Goal: Transaction & Acquisition: Subscribe to service/newsletter

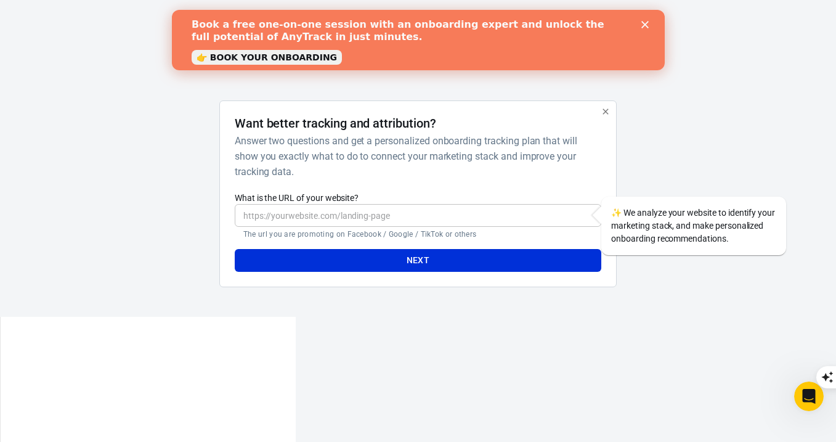
click at [345, 215] on input "What is the URL of your website?" at bounding box center [418, 215] width 366 height 23
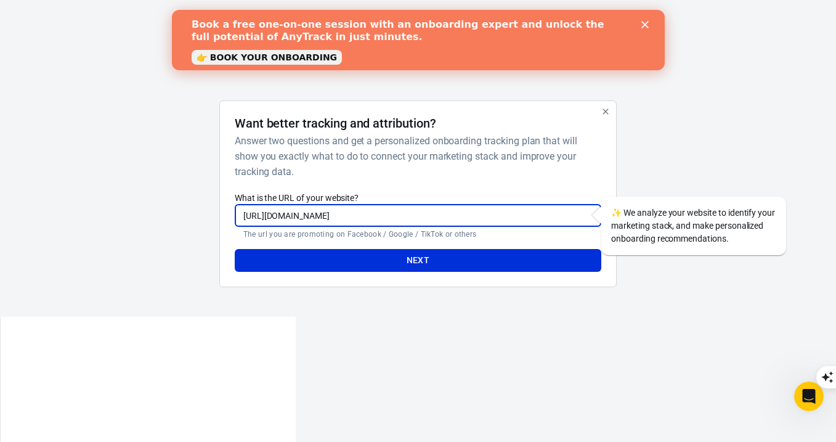
type input "[URL][DOMAIN_NAME]"
click at [366, 341] on html "AnyTrack Want better tracking and attribution? Answer two questions and get a p…" at bounding box center [418, 379] width 836 height 758
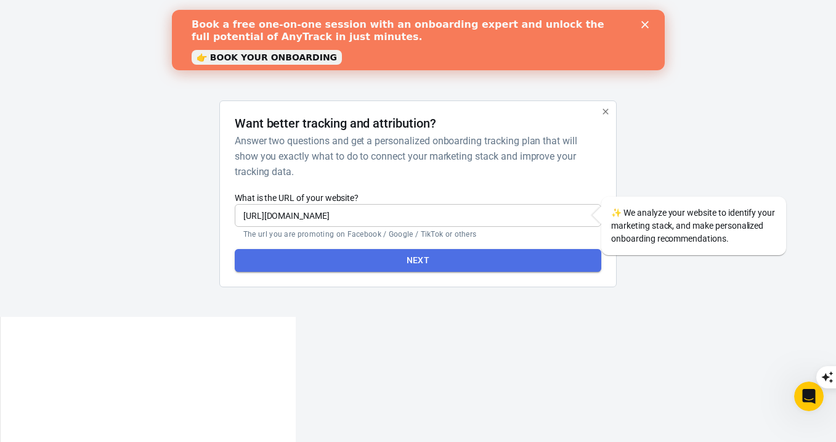
click at [416, 257] on button "Next" at bounding box center [418, 260] width 366 height 23
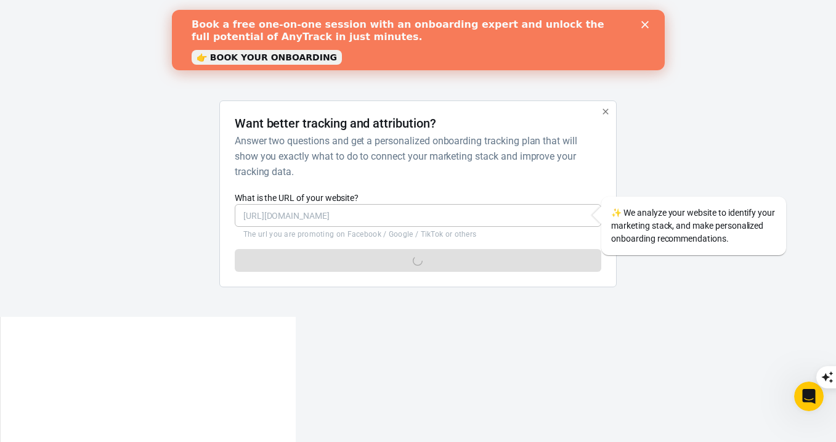
click at [644, 27] on icon "Close" at bounding box center [643, 24] width 7 height 7
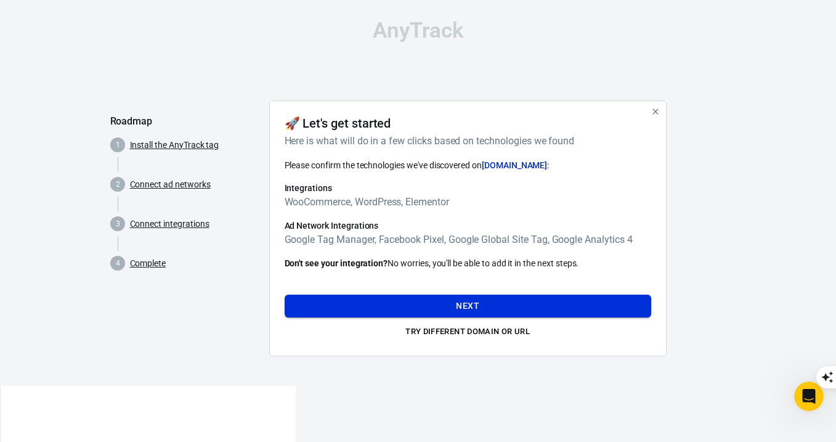
click at [468, 307] on button "Next" at bounding box center [468, 305] width 366 height 23
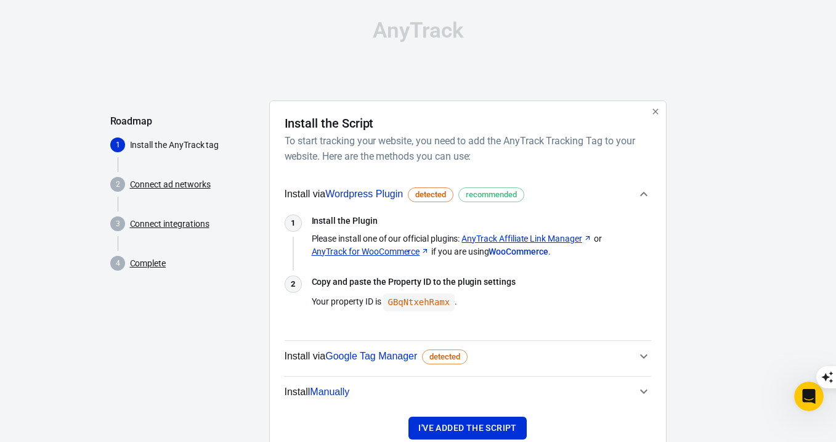
click at [517, 241] on link "AnyTrack Affiliate Link Manager" at bounding box center [526, 238] width 130 height 13
drag, startPoint x: 307, startPoint y: 252, endPoint x: 422, endPoint y: 254, distance: 114.6
click at [422, 254] on div "1 Install the Plugin Please install one of our official plugins: AnyTrack Affil…" at bounding box center [468, 236] width 366 height 44
click at [411, 254] on link "AnyTrack for WooCommerce" at bounding box center [371, 251] width 118 height 13
click at [427, 304] on code "GBqNtxehRamx" at bounding box center [419, 302] width 72 height 18
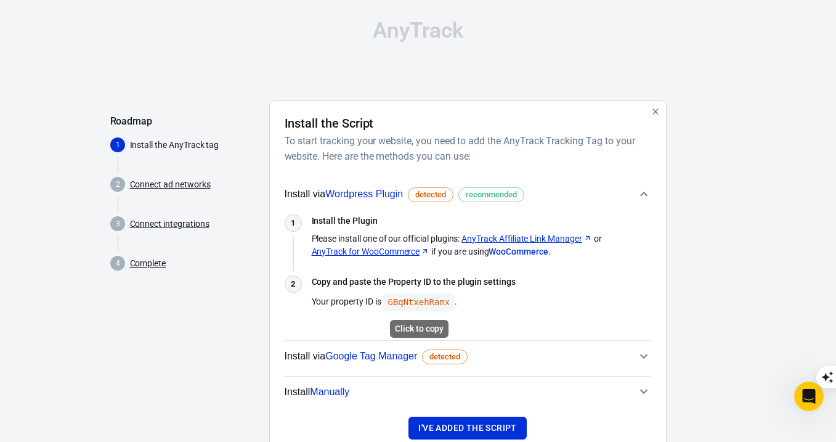
click at [428, 306] on code "GBqNtxehRamx" at bounding box center [419, 302] width 72 height 18
drag, startPoint x: 307, startPoint y: 251, endPoint x: 406, endPoint y: 251, distance: 98.5
click at [406, 251] on div "1 Install the Plugin Please install one of our official plugins: AnyTrack Affil…" at bounding box center [468, 236] width 366 height 44
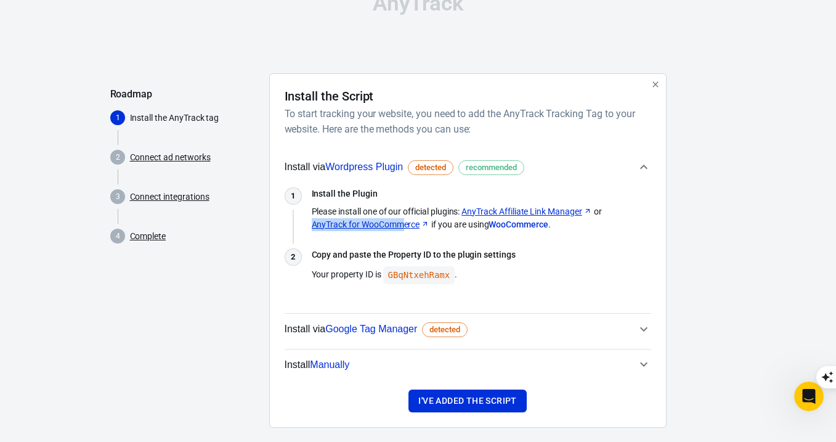
scroll to position [42, 0]
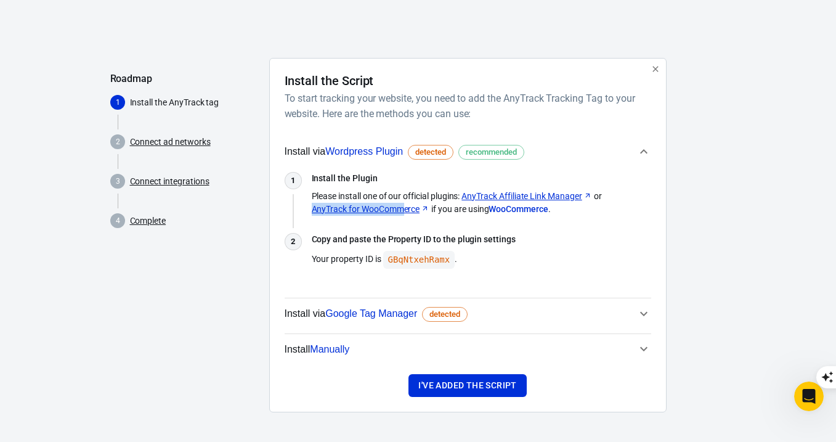
click at [366, 350] on span "Install Manually" at bounding box center [461, 349] width 352 height 16
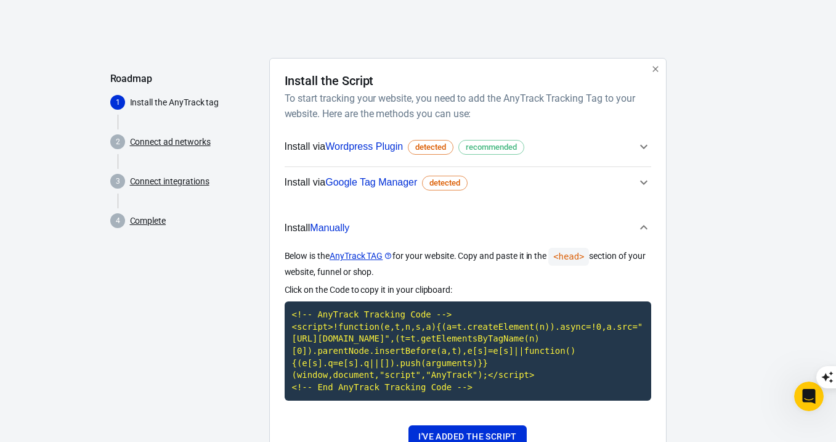
click at [254, 346] on div "Roadmap 1 Install the AnyTrack tag 2 Connect ad networks 3 Connect integrations…" at bounding box center [184, 265] width 149 height 415
click at [460, 148] on span "Install via Wordpress Plugin detected recommended" at bounding box center [405, 147] width 240 height 16
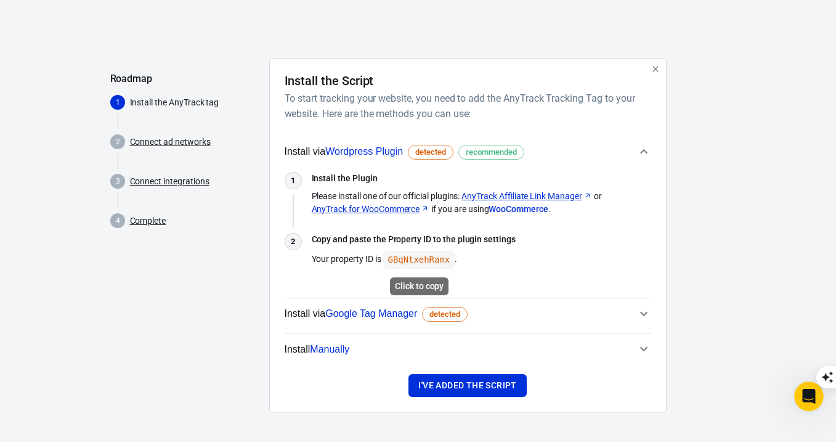
click at [432, 258] on code "GBqNtxehRamx" at bounding box center [419, 260] width 72 height 18
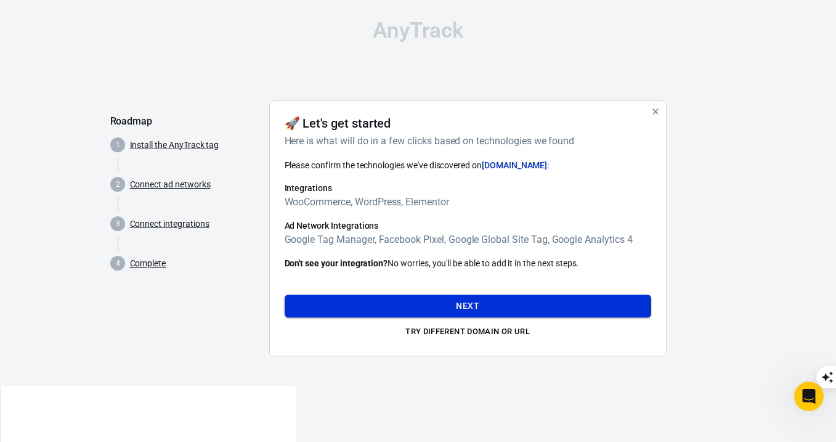
click at [442, 305] on button "Next" at bounding box center [468, 305] width 366 height 23
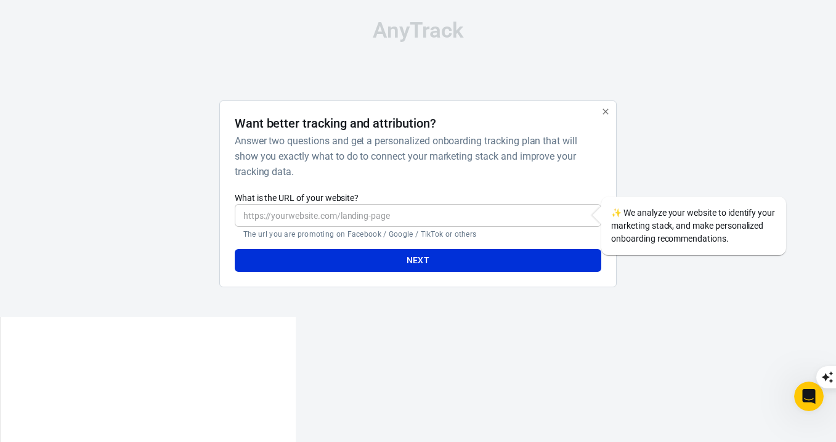
click at [391, 222] on input "What is the URL of your website?" at bounding box center [418, 215] width 366 height 23
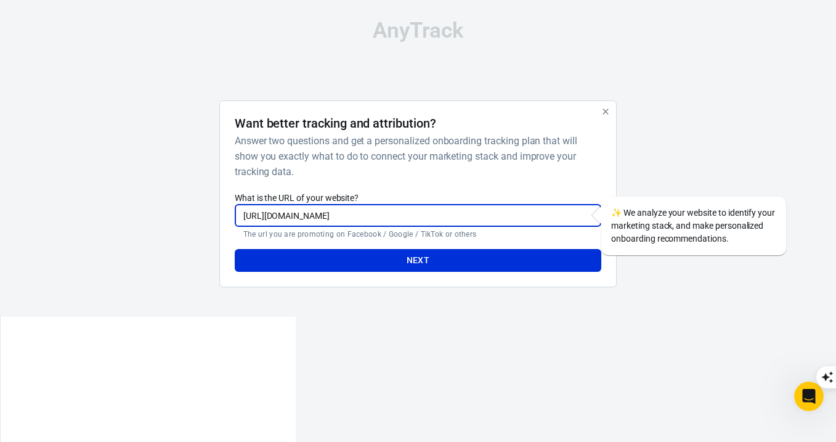
type input "[URL][DOMAIN_NAME]"
click at [235, 249] on button "Next" at bounding box center [418, 260] width 366 height 23
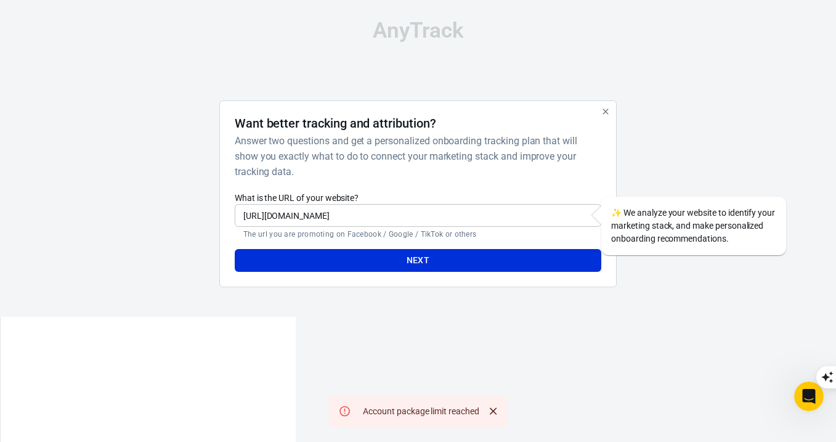
click at [607, 110] on icon "button" at bounding box center [605, 112] width 10 height 10
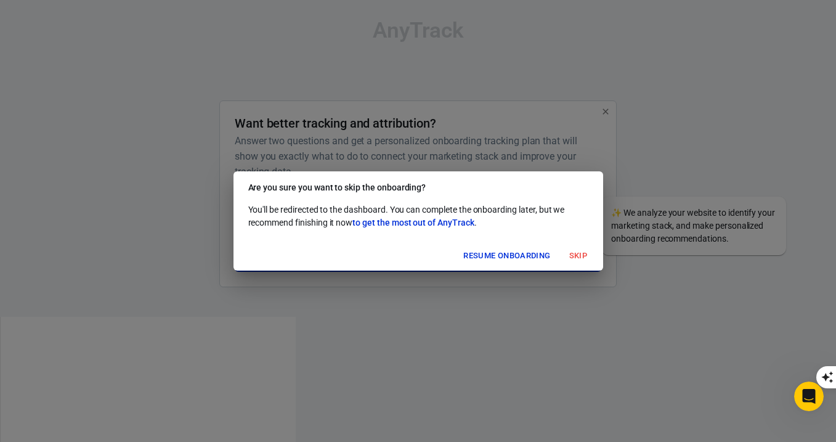
click at [585, 254] on button "Skip" at bounding box center [578, 255] width 39 height 19
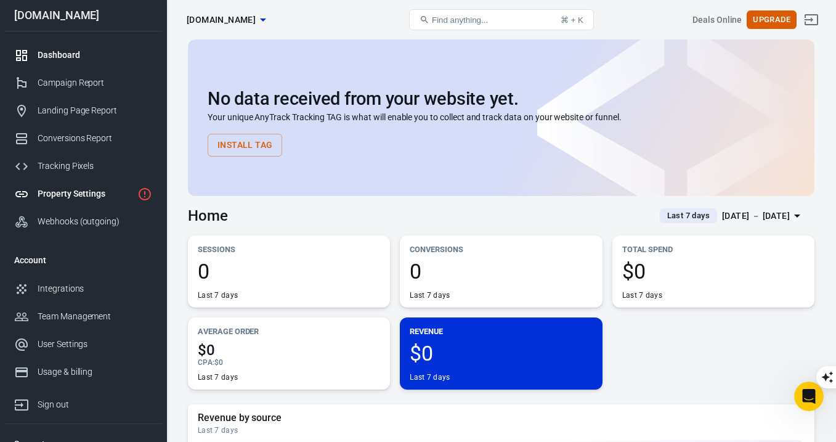
click at [94, 190] on div "Property Settings" at bounding box center [85, 193] width 95 height 13
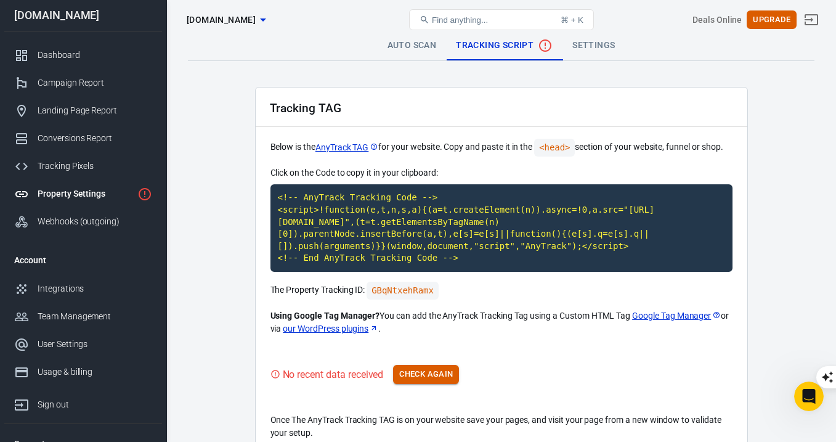
click at [425, 373] on button "Check Again" at bounding box center [426, 374] width 66 height 19
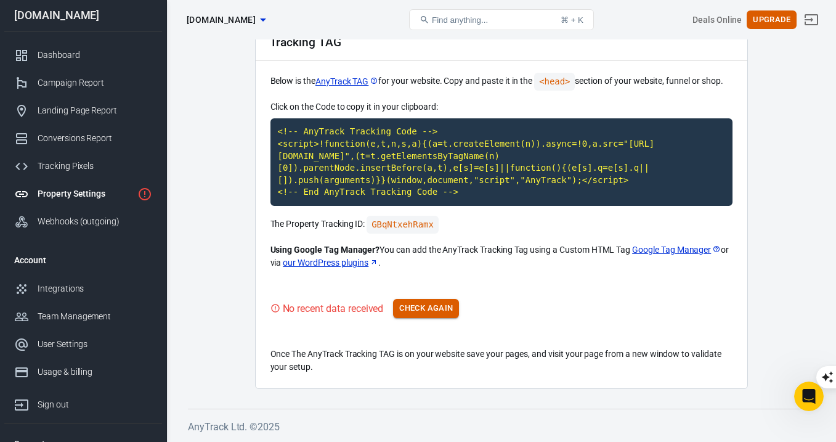
click at [426, 304] on button "Check Again" at bounding box center [426, 308] width 66 height 19
click at [448, 291] on div "Tracking TAG Below is the AnyTrack TAG for your website. Copy and paste it in t…" at bounding box center [501, 205] width 493 height 368
click at [443, 308] on button "Check Again" at bounding box center [426, 308] width 66 height 19
click at [419, 307] on button "Check Again" at bounding box center [426, 308] width 66 height 19
click at [439, 307] on button "Check Again" at bounding box center [426, 308] width 66 height 19
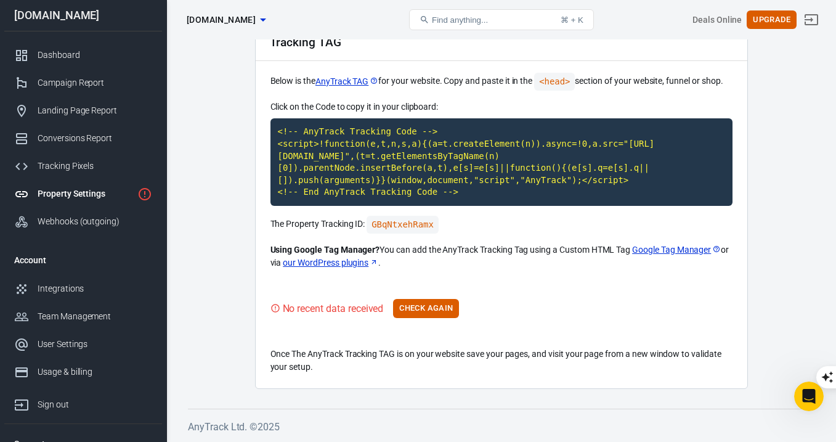
scroll to position [0, 0]
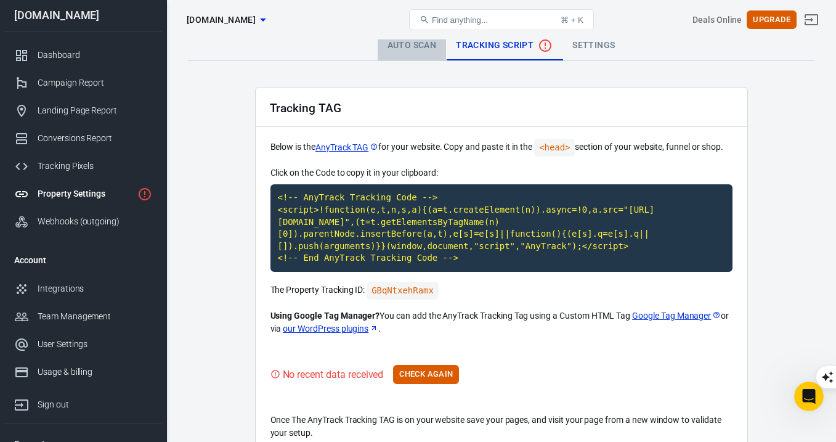
click at [419, 49] on link "Auto Scan" at bounding box center [412, 46] width 69 height 30
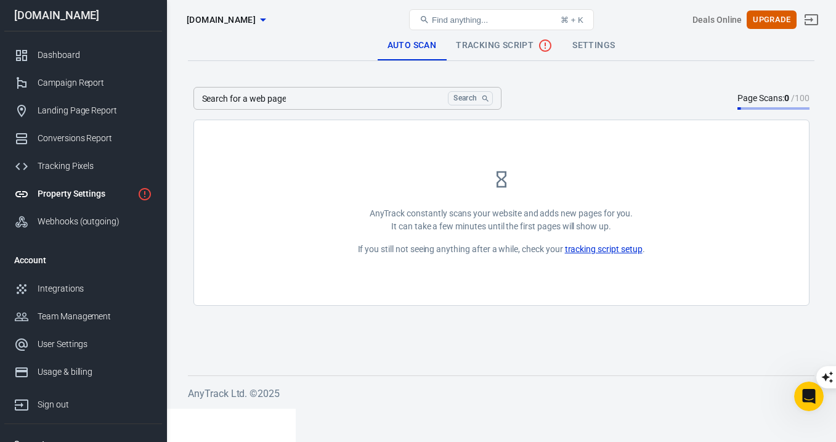
click at [373, 106] on input "Search for a web page" at bounding box center [318, 98] width 250 height 23
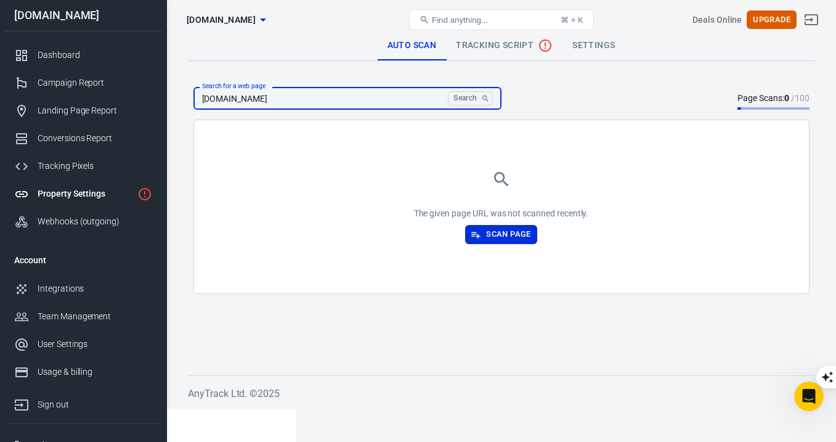
drag, startPoint x: 222, startPoint y: 100, endPoint x: 162, endPoint y: 102, distance: 60.4
click at [162, 102] on div "Property Settings [DOMAIN_NAME] Find anything... ⌘ + K Deals Online Upgrade [DO…" at bounding box center [418, 223] width 836 height 369
type input "[DOMAIN_NAME]"
click at [494, 237] on button "Scan Page" at bounding box center [500, 234] width 71 height 19
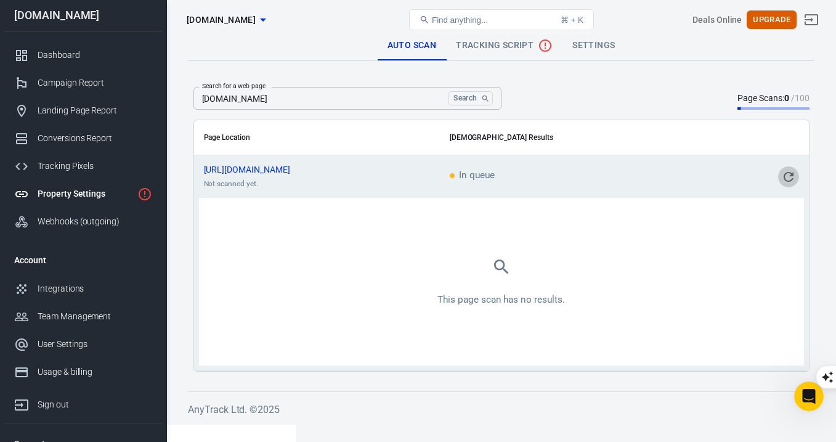
click at [793, 172] on icon "scrollable content" at bounding box center [788, 176] width 15 height 15
click at [516, 52] on span "Tracking Script" at bounding box center [504, 45] width 97 height 15
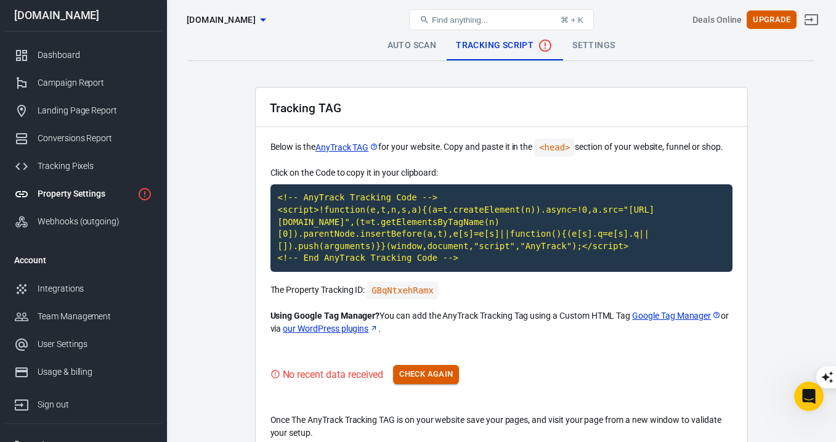
click at [447, 368] on button "Check Again" at bounding box center [426, 374] width 66 height 19
click at [594, 38] on div "Property Settings [DOMAIN_NAME] Find anything... ⌘ + K Deals Online Upgrade" at bounding box center [501, 19] width 669 height 39
click at [587, 52] on link "Settings" at bounding box center [593, 46] width 62 height 30
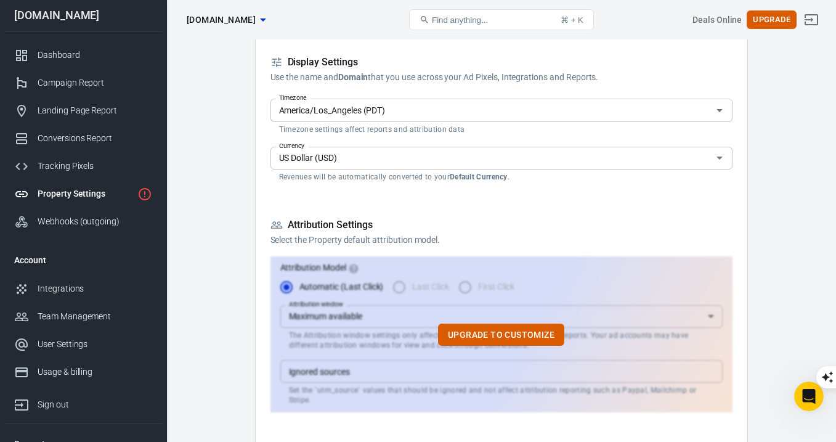
scroll to position [227, 0]
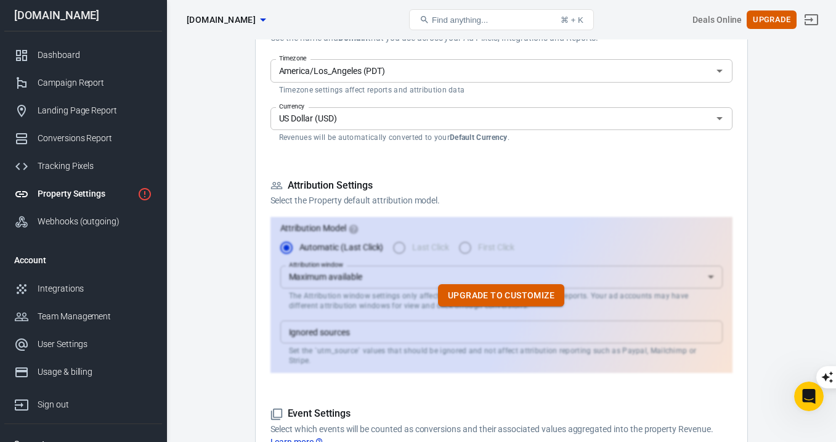
click at [475, 289] on button "Upgrade to customize" at bounding box center [501, 295] width 126 height 23
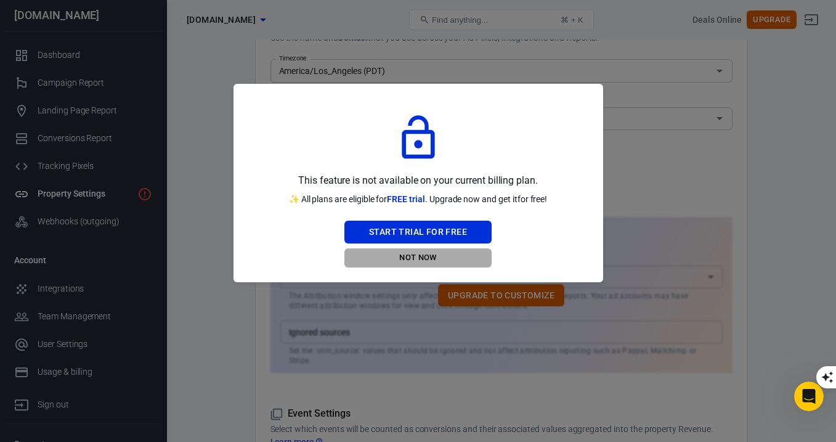
click at [426, 259] on button "Not Now" at bounding box center [417, 257] width 147 height 19
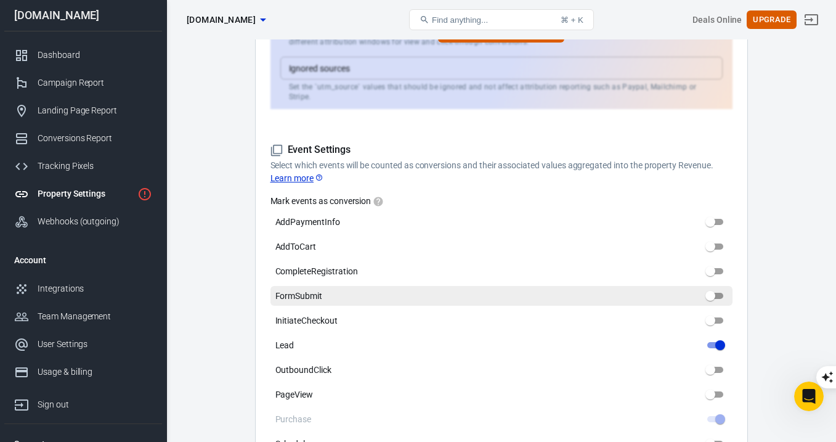
scroll to position [537, 0]
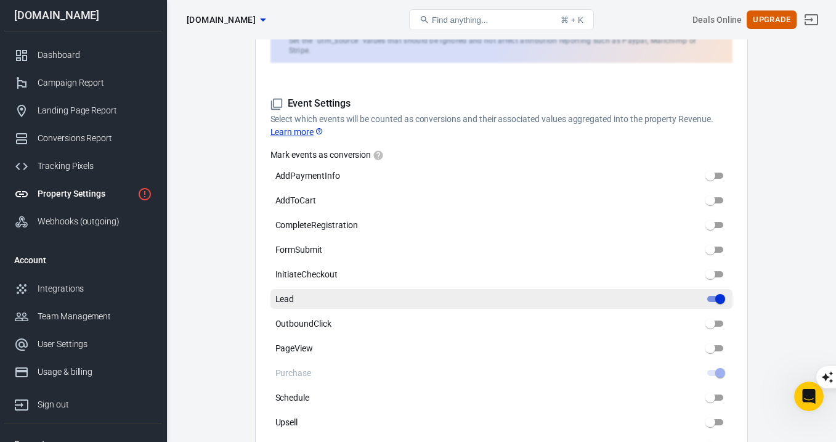
click at [714, 291] on input "Lead" at bounding box center [720, 298] width 44 height 15
checkbox input "false"
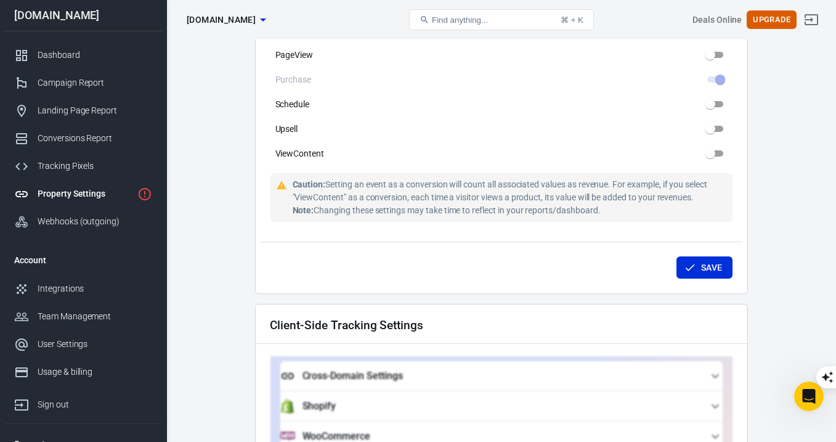
scroll to position [834, 0]
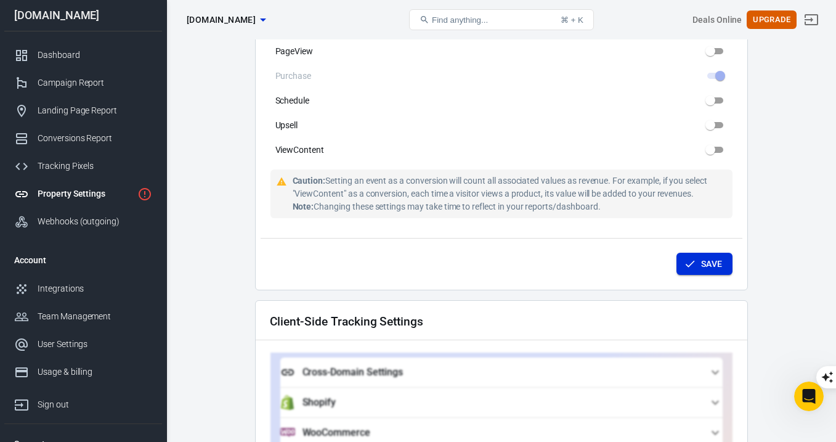
click at [717, 261] on button "Save" at bounding box center [704, 263] width 56 height 23
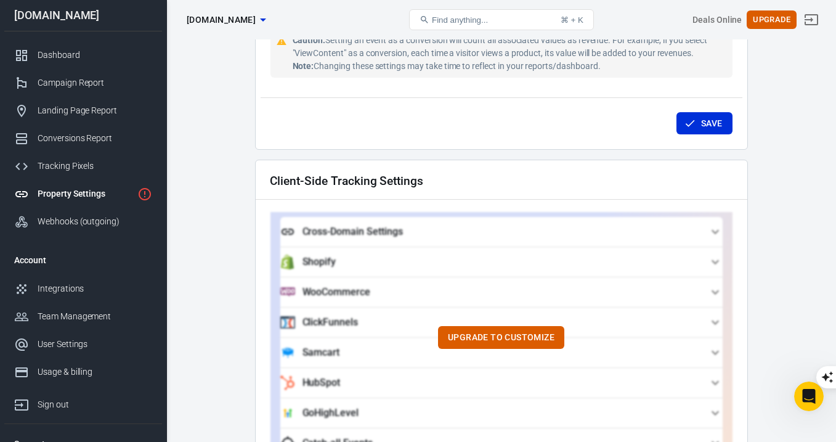
scroll to position [1014, 0]
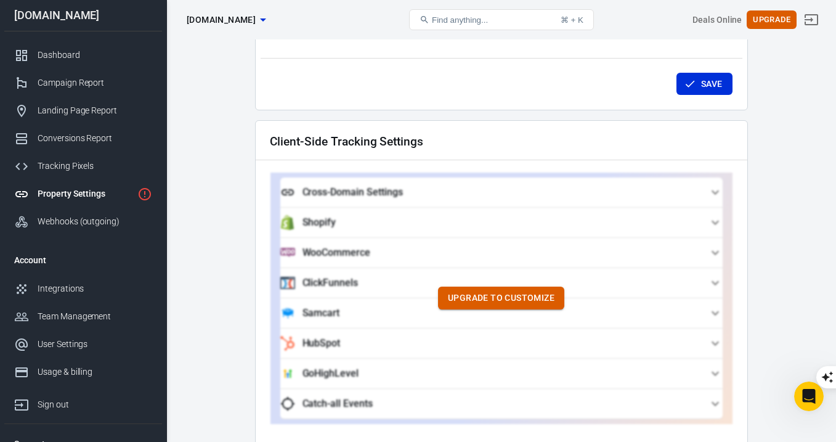
click at [496, 286] on button "Upgrade to customize" at bounding box center [501, 297] width 126 height 23
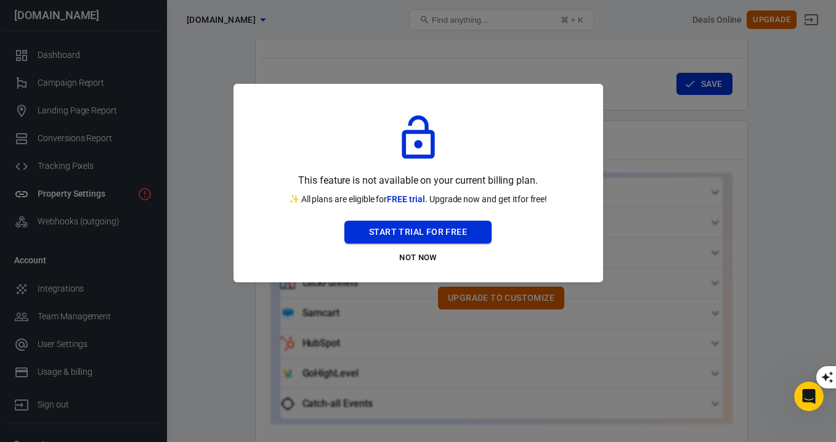
click at [437, 232] on button "Start Trial For Free" at bounding box center [417, 231] width 147 height 23
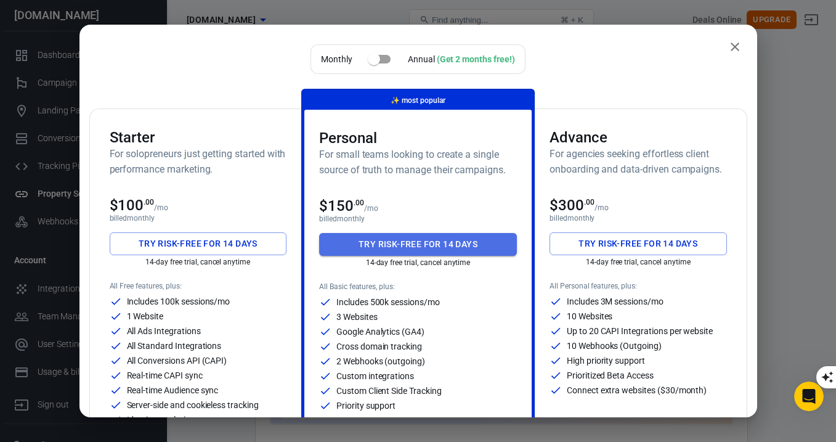
click at [425, 249] on button "Try risk-free for 14 days" at bounding box center [418, 244] width 198 height 23
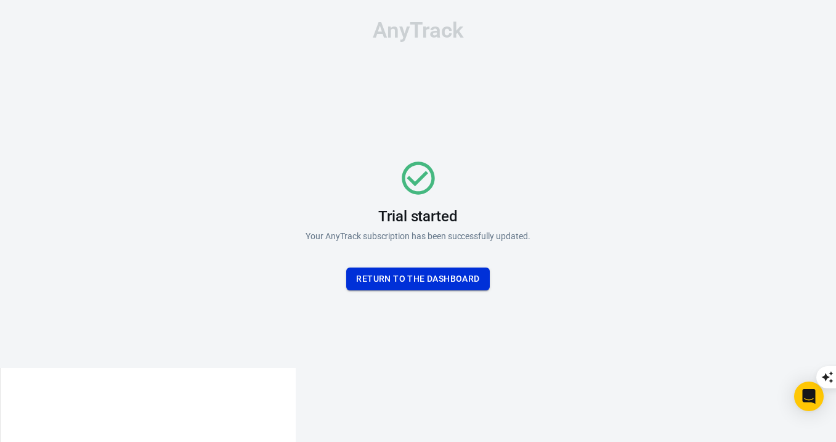
click at [439, 283] on button "Return To the dashboard" at bounding box center [417, 278] width 143 height 23
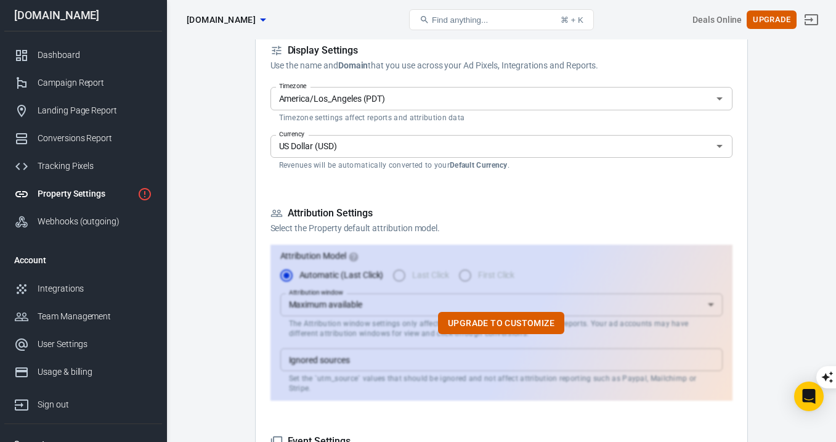
scroll to position [277, 0]
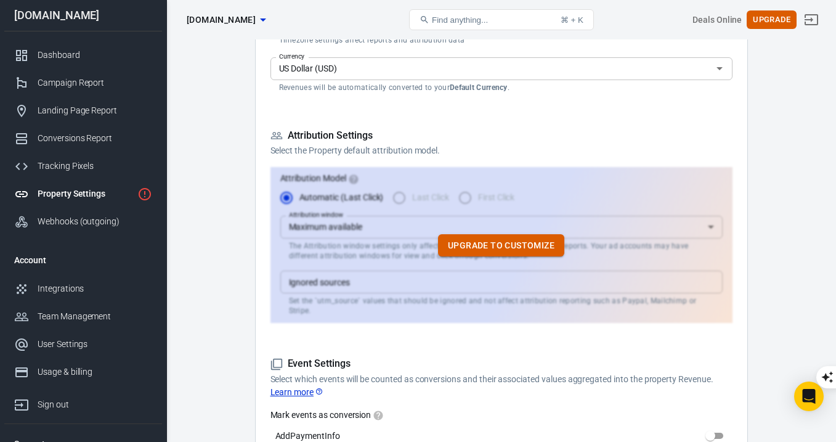
click at [477, 241] on button "Upgrade to customize" at bounding box center [501, 245] width 126 height 23
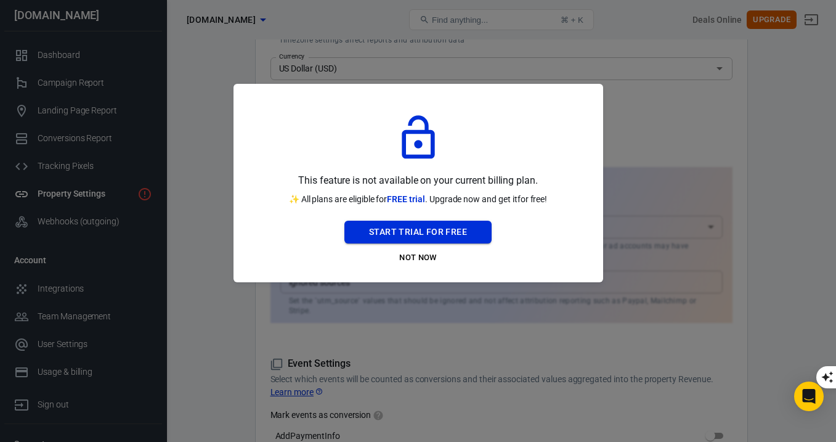
click at [425, 235] on button "Start Trial For Free" at bounding box center [417, 231] width 147 height 23
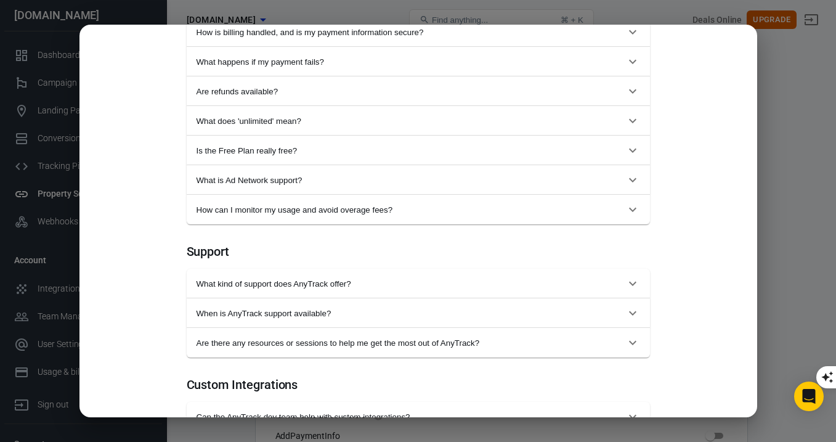
scroll to position [1219, 0]
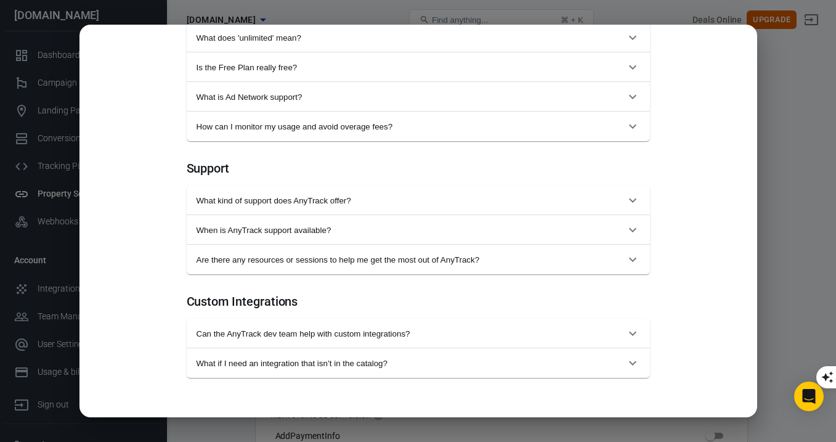
click at [781, 121] on div "Monthly Annual (Get 2 months free!) Starter For solopreneurs just getting start…" at bounding box center [418, 221] width 836 height 442
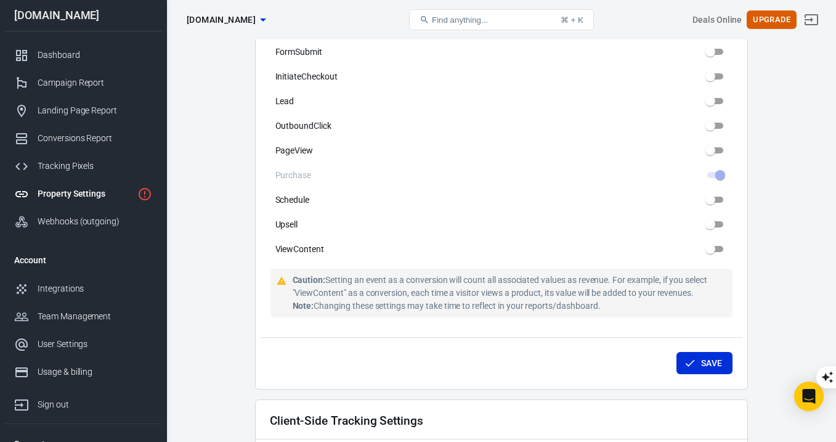
scroll to position [740, 0]
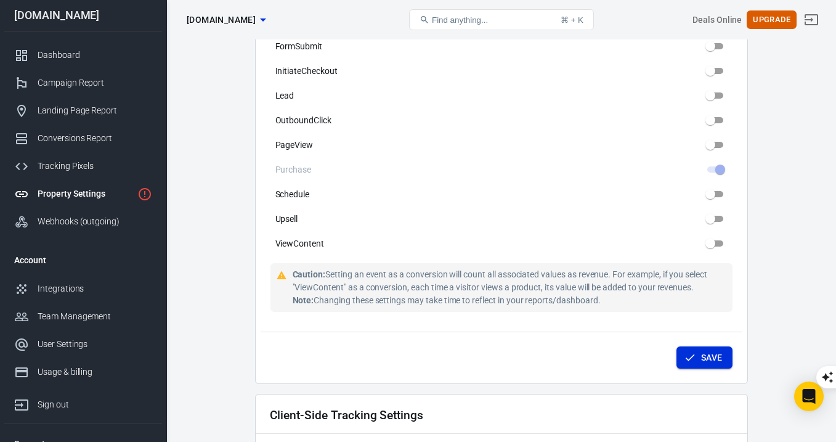
click at [684, 346] on button "Save" at bounding box center [704, 357] width 56 height 23
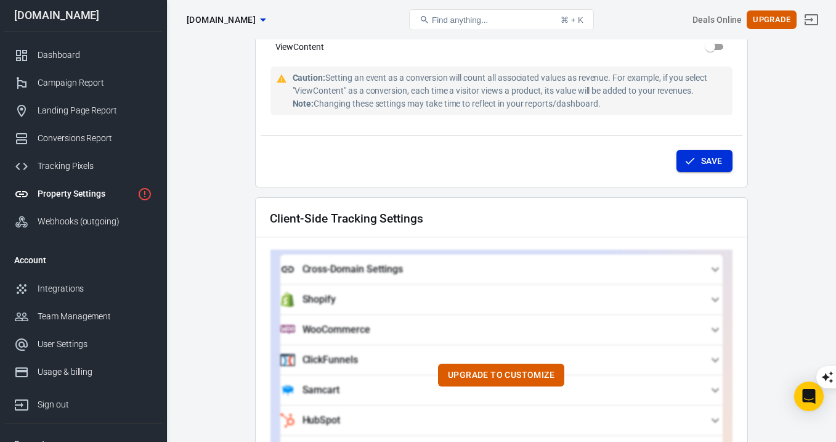
scroll to position [1008, 0]
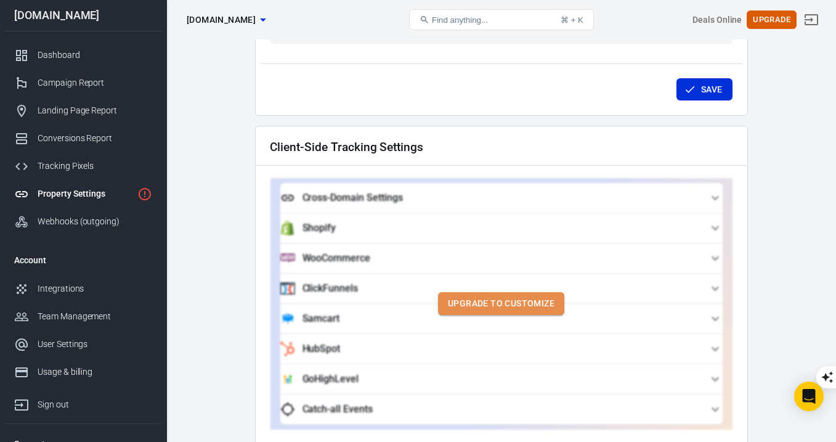
click at [536, 295] on button "Upgrade to customize" at bounding box center [501, 303] width 126 height 23
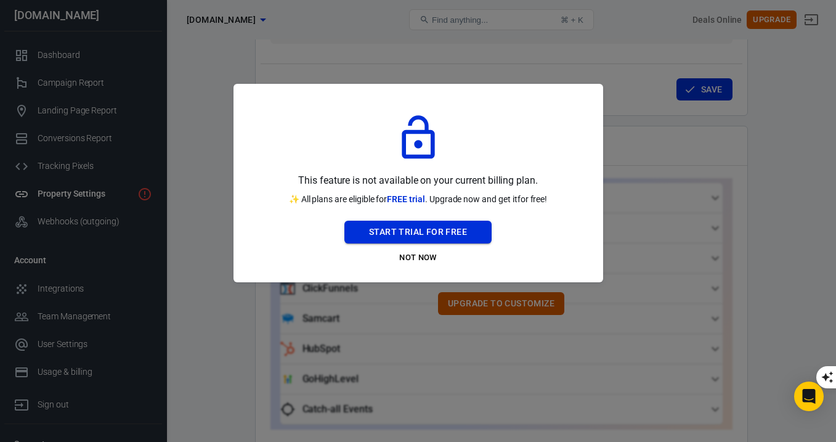
click at [405, 232] on button "Start Trial For Free" at bounding box center [417, 231] width 147 height 23
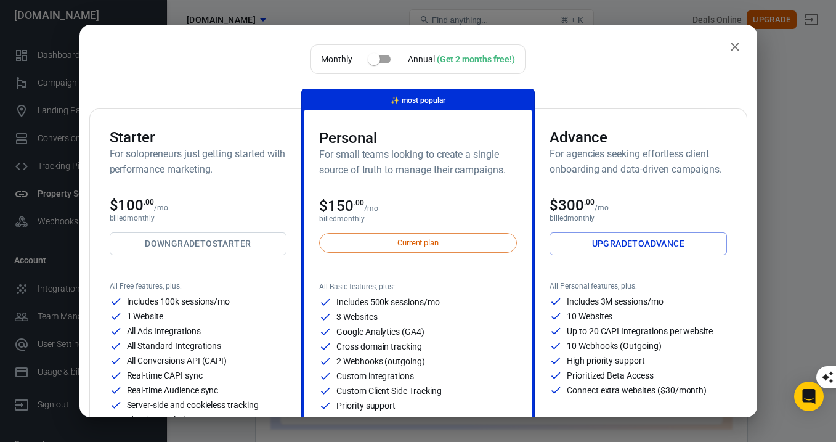
click at [405, 243] on span "Current plan" at bounding box center [417, 242] width 55 height 12
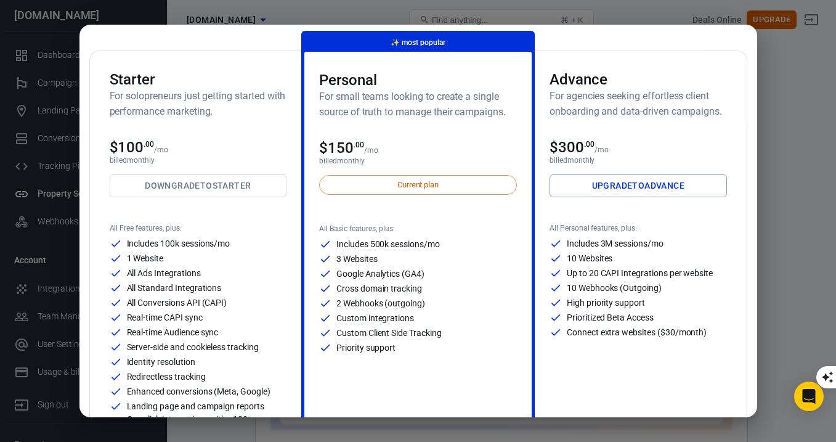
click at [365, 303] on p "2 Webhooks (outgoing)" at bounding box center [380, 303] width 89 height 9
copy div "2 Webhooks (outgoing)"
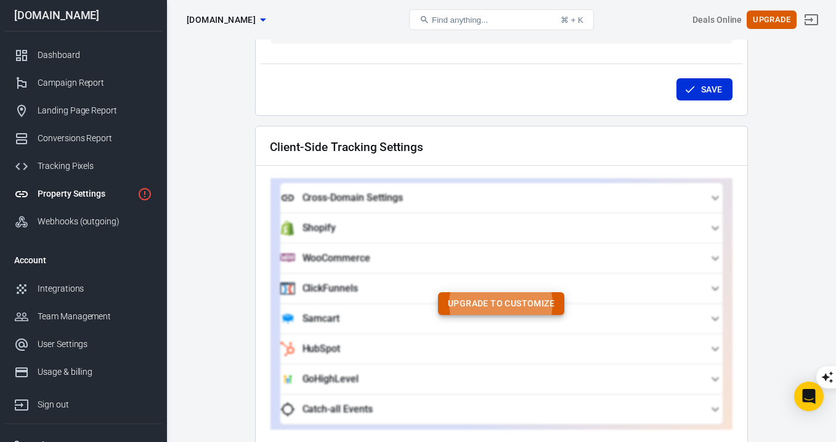
scroll to position [958, 0]
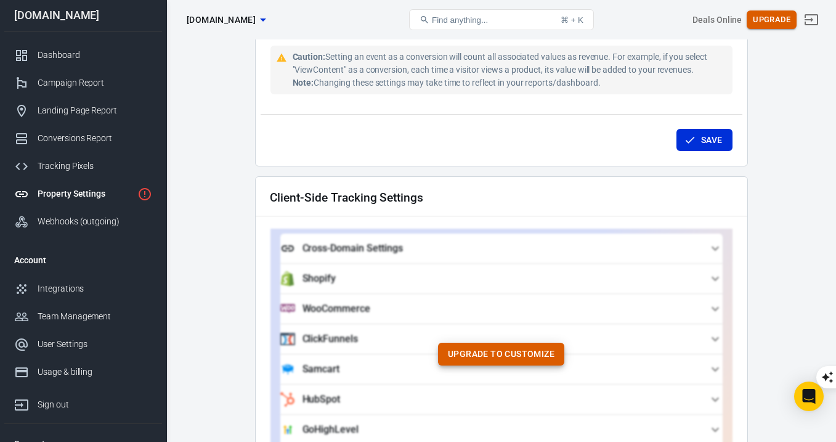
click at [778, 24] on button "Upgrade" at bounding box center [771, 19] width 50 height 19
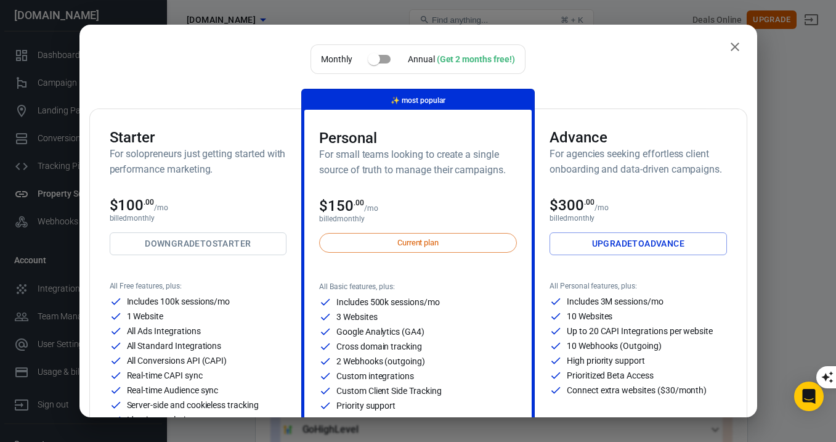
click at [421, 246] on span "Current plan" at bounding box center [417, 242] width 55 height 12
click at [206, 253] on link "Downgrade to Starter" at bounding box center [198, 243] width 177 height 23
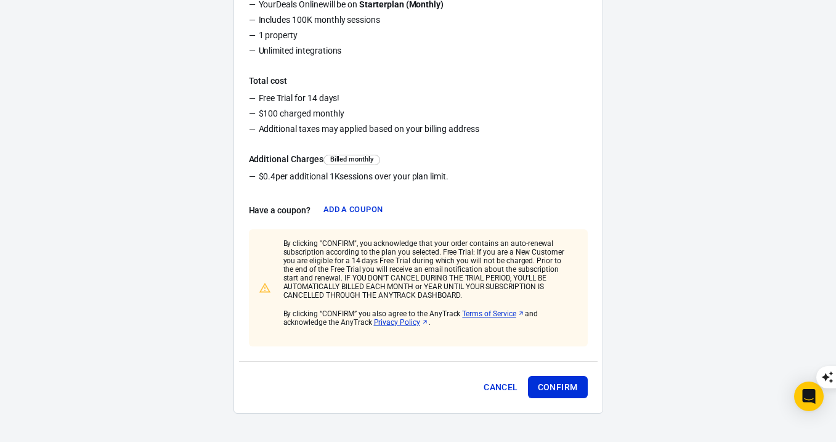
scroll to position [263, 0]
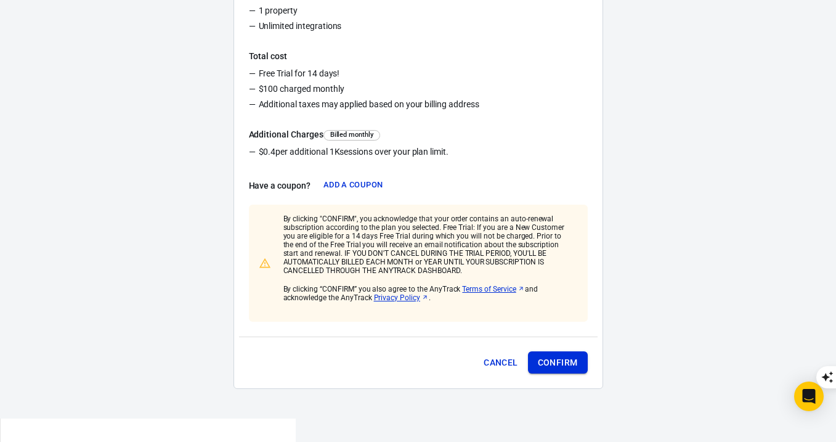
click at [557, 360] on button "Confirm" at bounding box center [558, 362] width 60 height 23
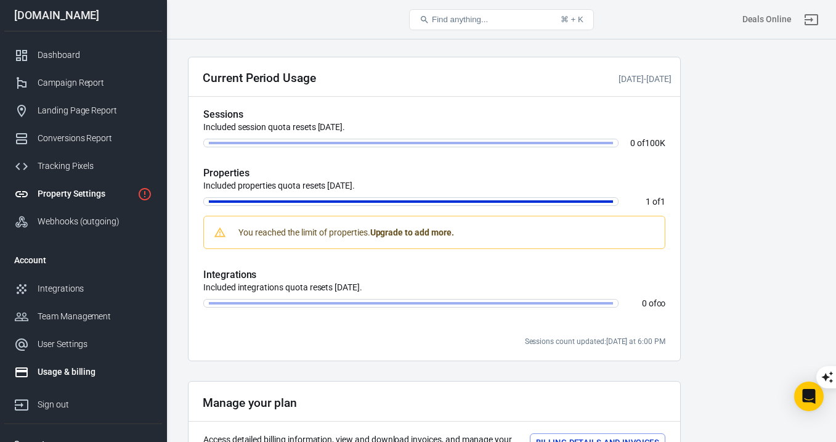
click at [103, 197] on div "Property Settings" at bounding box center [85, 193] width 95 height 13
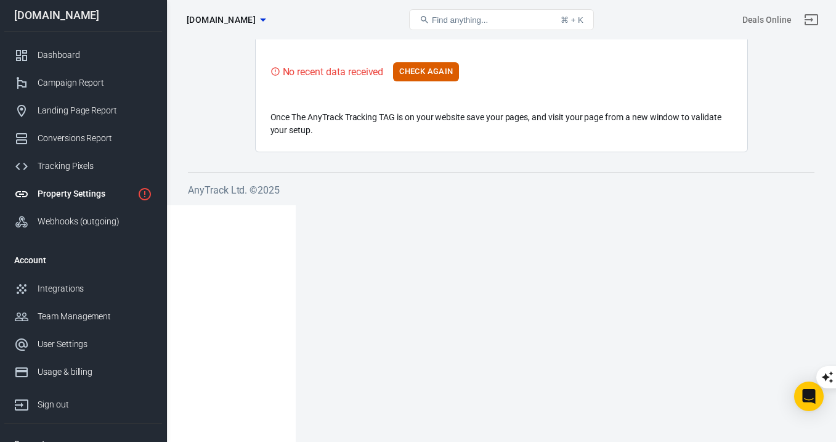
click at [443, 75] on button "Check Again" at bounding box center [426, 71] width 66 height 19
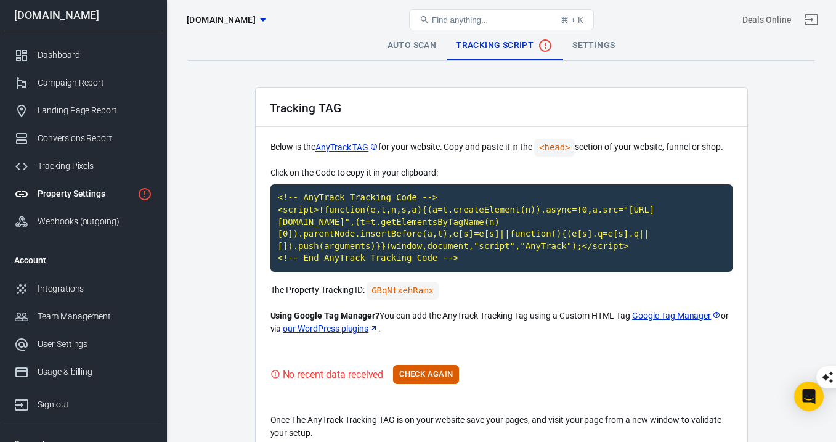
scroll to position [119, 0]
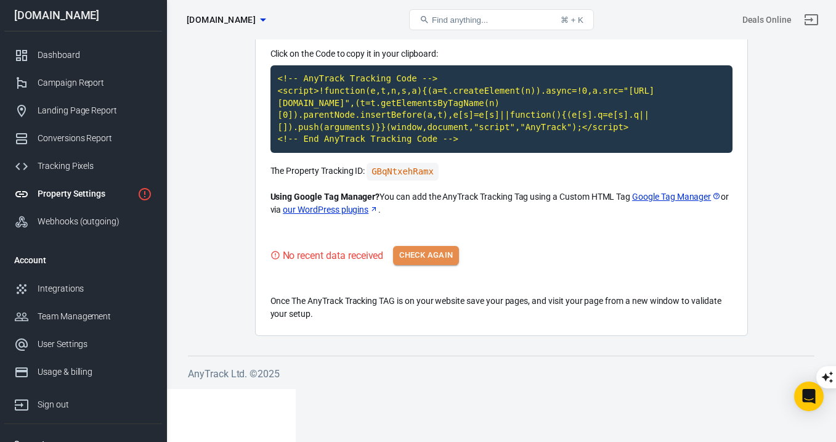
click at [417, 257] on button "Check Again" at bounding box center [426, 255] width 66 height 19
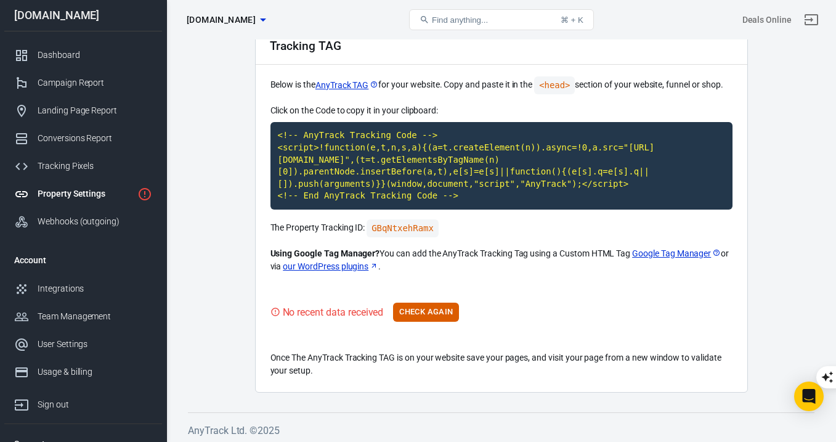
scroll to position [42, 0]
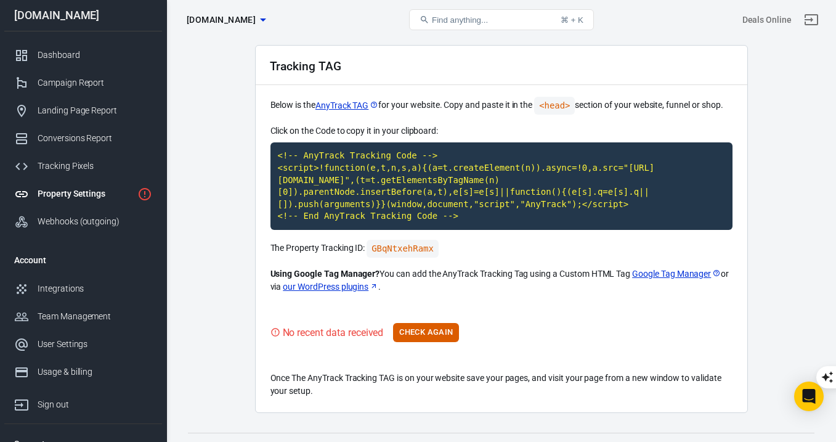
click at [338, 106] on link "AnyTrack TAG" at bounding box center [346, 105] width 63 height 13
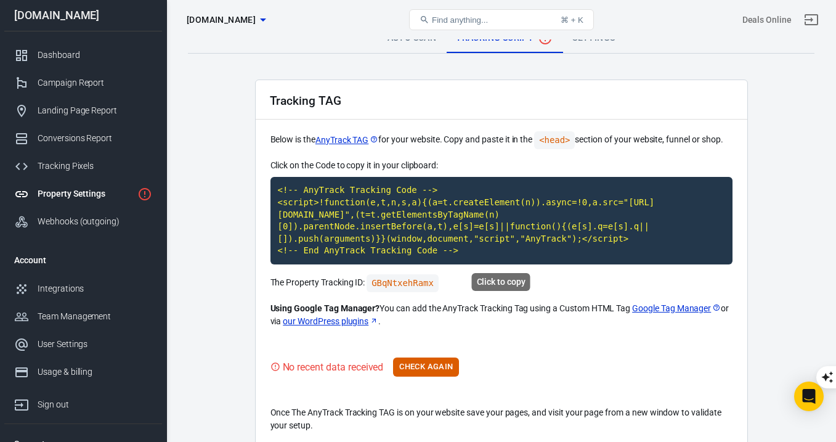
scroll to position [0, 0]
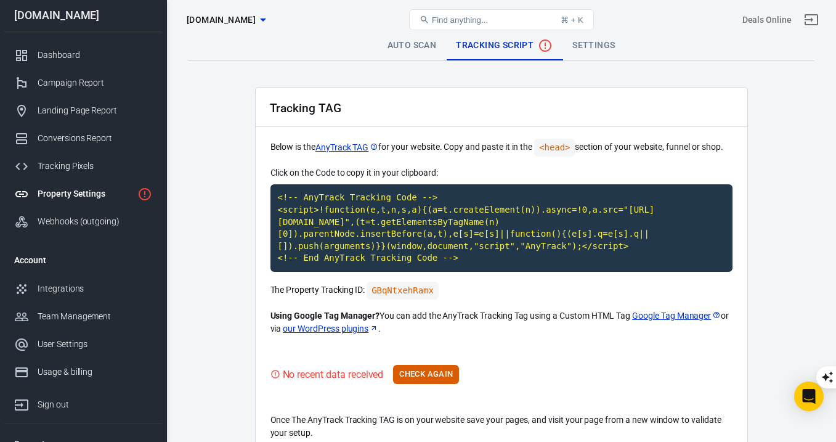
click at [416, 50] on link "Auto Scan" at bounding box center [412, 46] width 69 height 30
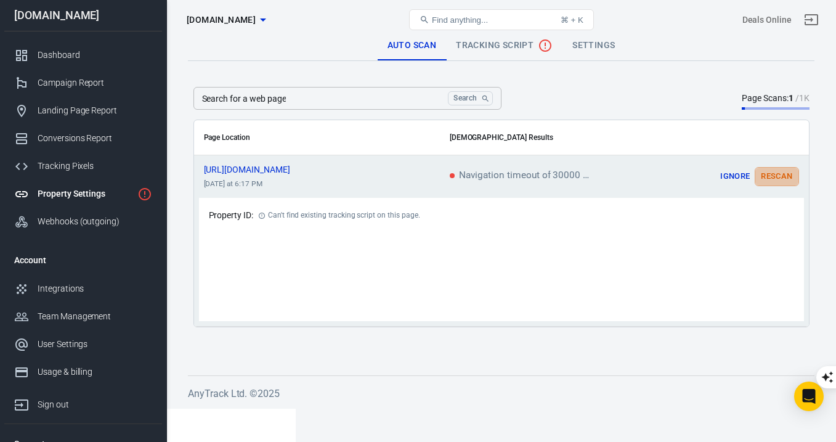
click at [769, 181] on button "Rescan" at bounding box center [776, 176] width 44 height 19
click at [492, 49] on span "Tracking Script" at bounding box center [504, 45] width 97 height 15
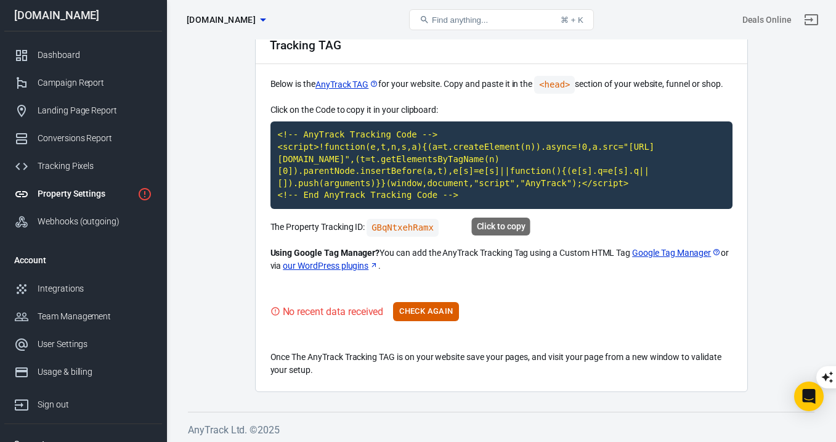
scroll to position [115, 0]
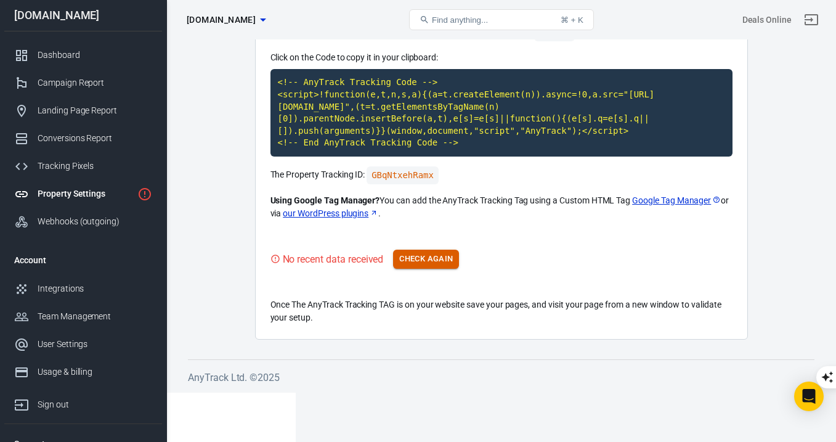
click at [448, 252] on button "Check Again" at bounding box center [426, 258] width 66 height 19
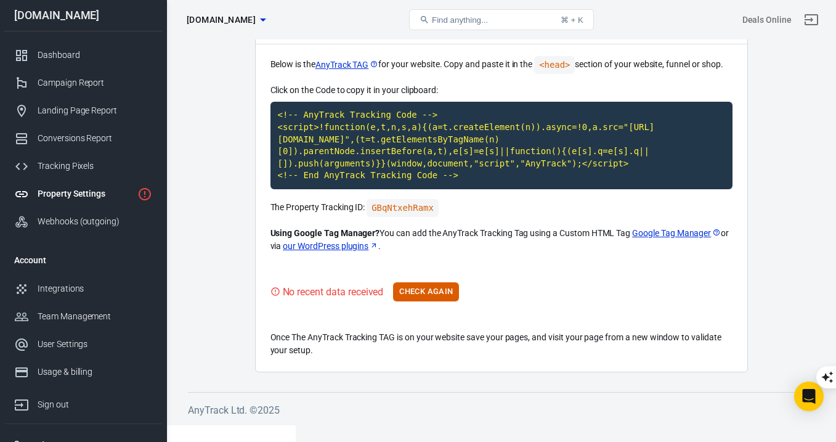
scroll to position [51, 0]
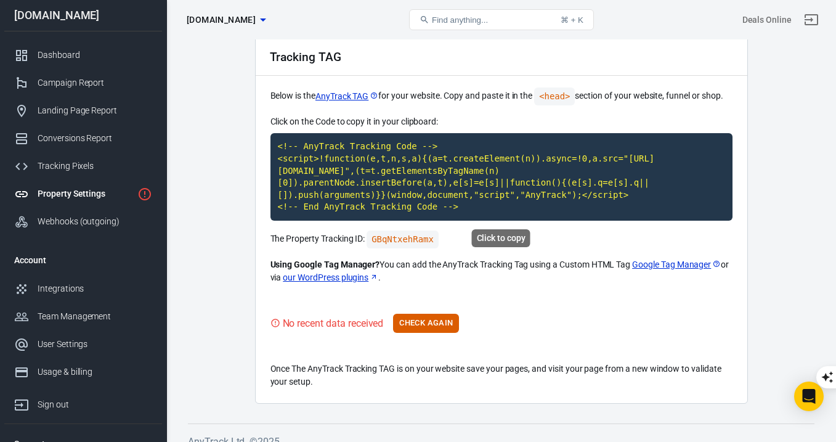
click at [478, 208] on code "<!-- AnyTrack Tracking Code --> <script>!function(e,t,n,s,a){(a=t.createElement…" at bounding box center [501, 176] width 462 height 87
drag, startPoint x: 255, startPoint y: 87, endPoint x: 479, endPoint y: 206, distance: 253.2
click at [479, 206] on div "Tracking TAG Below is the AnyTrack TAG for your website. Copy and paste it in t…" at bounding box center [501, 220] width 493 height 368
click at [454, 123] on p "Click on the Code to copy it in your clipboard:" at bounding box center [501, 121] width 462 height 13
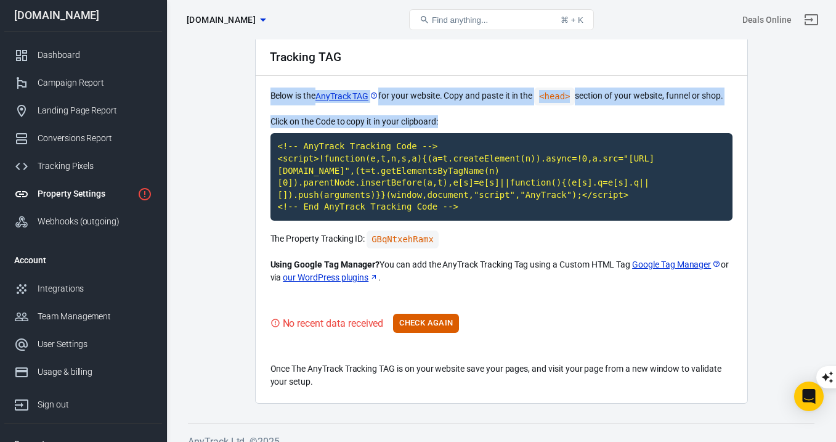
drag, startPoint x: 458, startPoint y: 123, endPoint x: 270, endPoint y: 96, distance: 189.1
click at [270, 96] on div "Tracking TAG Below is the AnyTrack TAG for your website. Copy and paste it in t…" at bounding box center [501, 220] width 493 height 368
copy div "Below is the AnyTrack TAG for your website. Copy and paste it in the <head> sec…"
drag, startPoint x: 451, startPoint y: 119, endPoint x: 269, endPoint y: 97, distance: 183.1
click at [269, 97] on div "Tracking TAG Below is the AnyTrack TAG for your website. Copy and paste it in t…" at bounding box center [501, 220] width 493 height 368
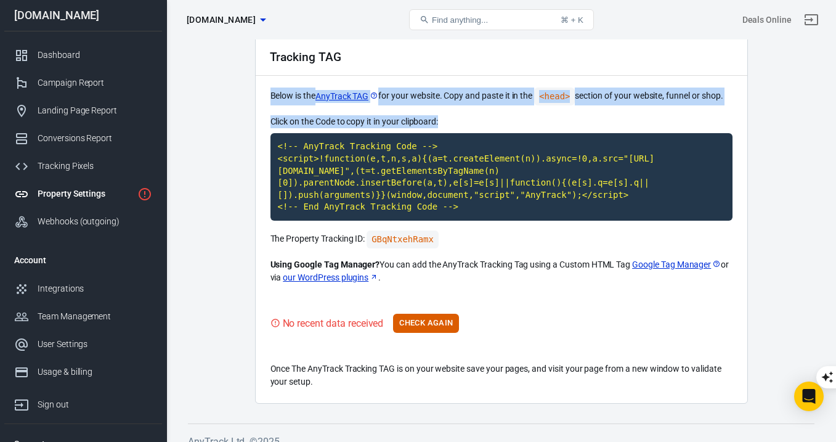
copy div "Below is the AnyTrack TAG for your website. Copy and paste it in the <head> sec…"
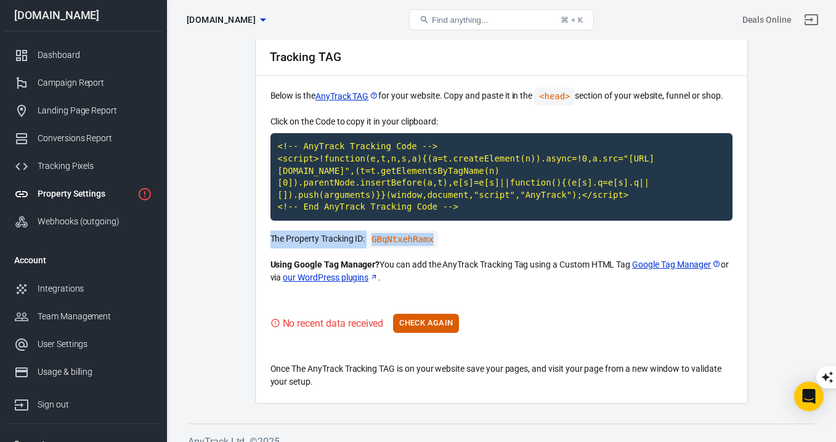
drag, startPoint x: 451, startPoint y: 243, endPoint x: 271, endPoint y: 238, distance: 180.5
click at [271, 238] on p "The Property Tracking ID: GBqNtxehRamx" at bounding box center [501, 239] width 462 height 18
copy p "The Property Tracking ID: GBqNtxehRamx"
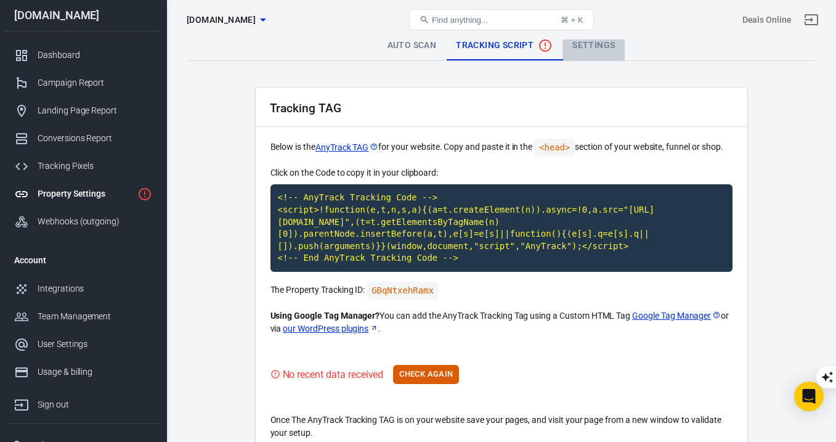
click at [582, 50] on link "Settings" at bounding box center [593, 46] width 62 height 30
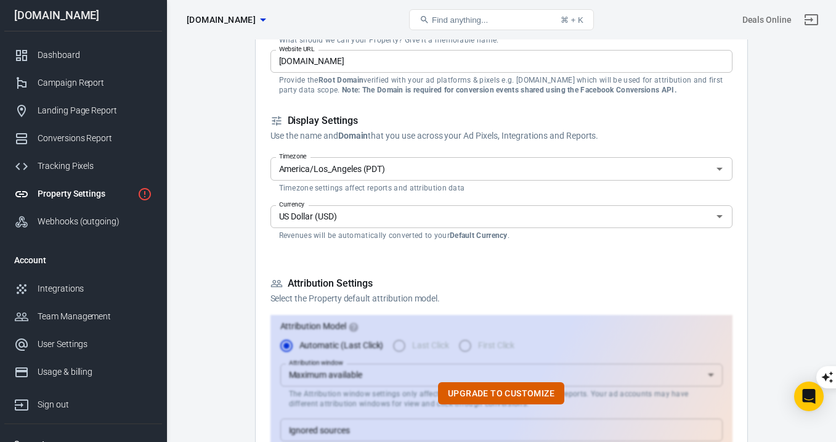
scroll to position [340, 0]
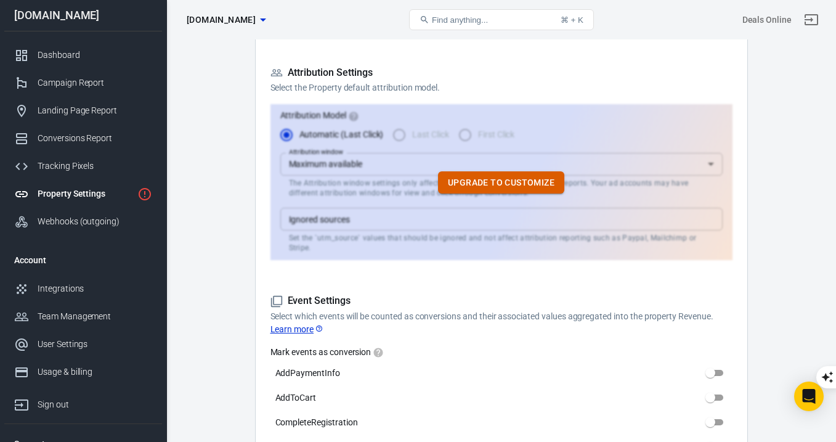
click at [494, 171] on button "Upgrade to customize" at bounding box center [501, 182] width 126 height 23
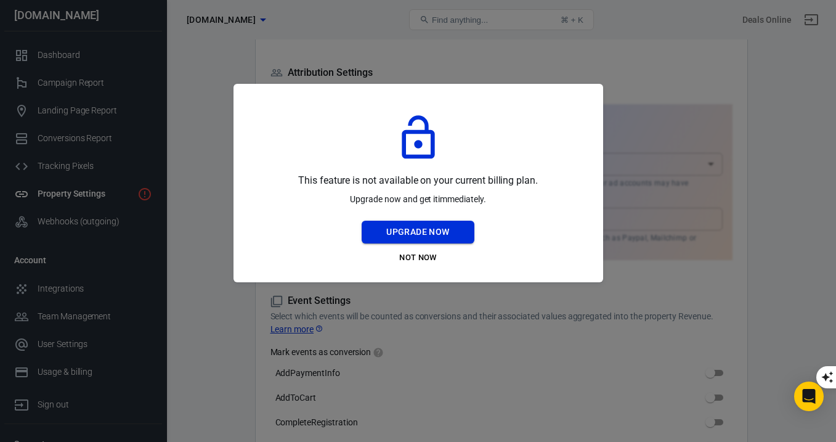
click at [433, 232] on button "Upgrade Now" at bounding box center [417, 231] width 112 height 23
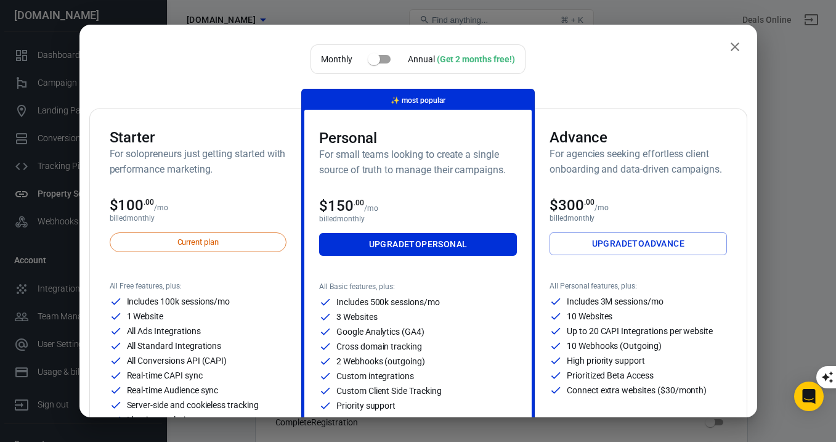
click at [663, 244] on link "Upgrade to Advance" at bounding box center [637, 243] width 177 height 23
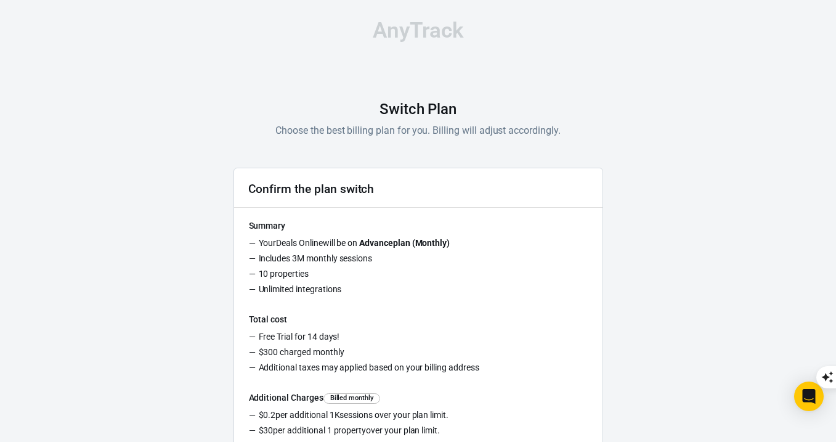
scroll to position [255, 0]
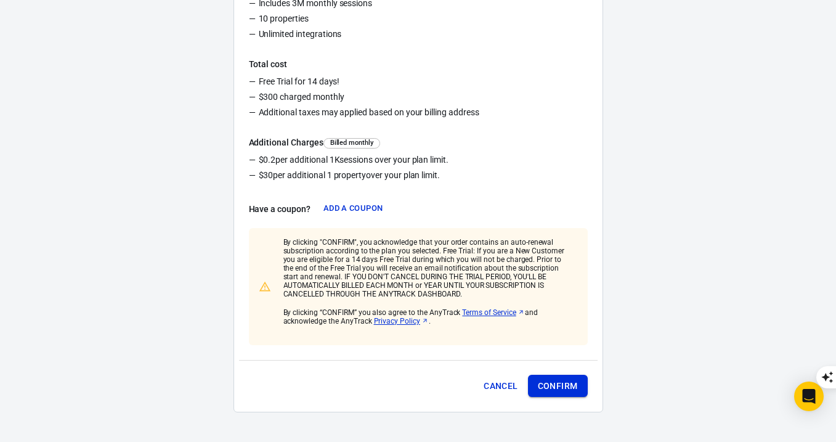
click at [551, 382] on button "Confirm" at bounding box center [558, 385] width 60 height 23
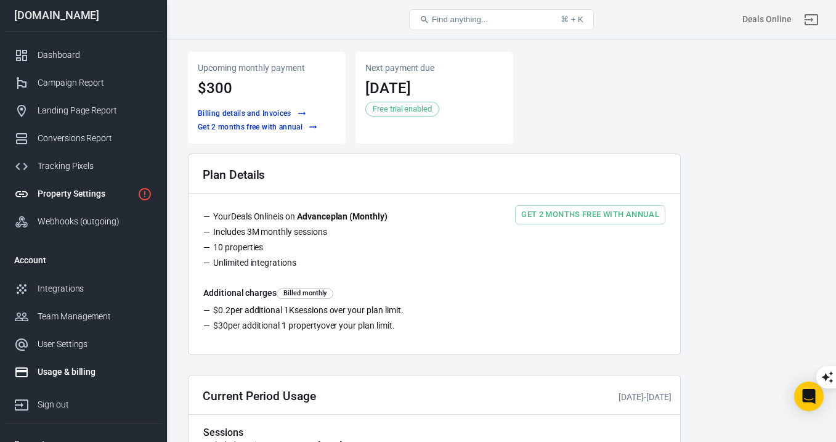
click at [129, 191] on div "Property Settings" at bounding box center [85, 193] width 95 height 13
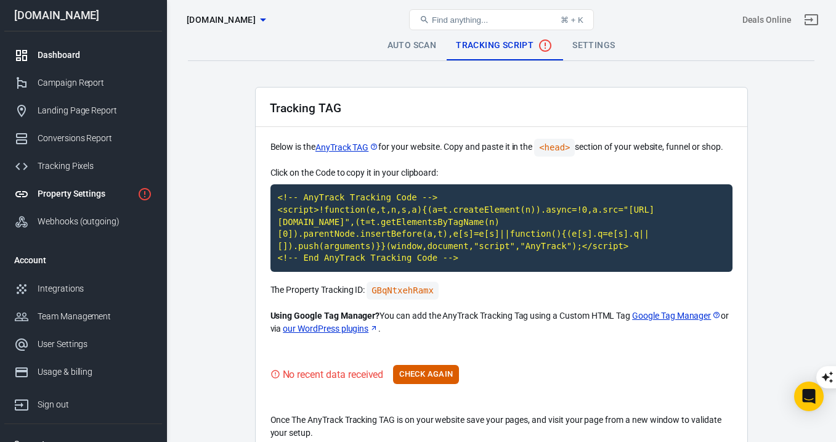
click at [84, 60] on div "Dashboard" at bounding box center [95, 55] width 115 height 13
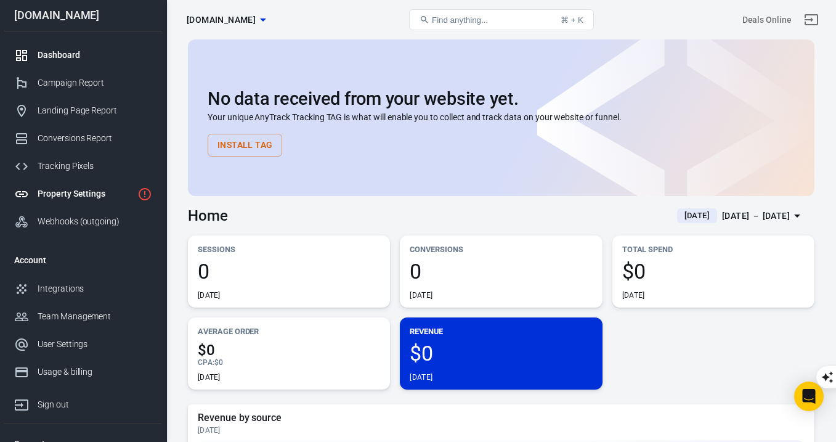
click at [103, 201] on link "Property Settings" at bounding box center [83, 194] width 158 height 28
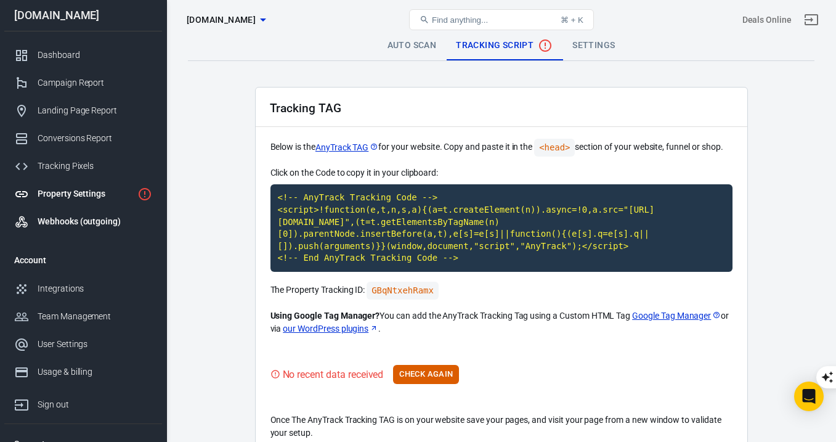
click at [105, 220] on div "Webhooks (outgoing)" at bounding box center [95, 221] width 115 height 13
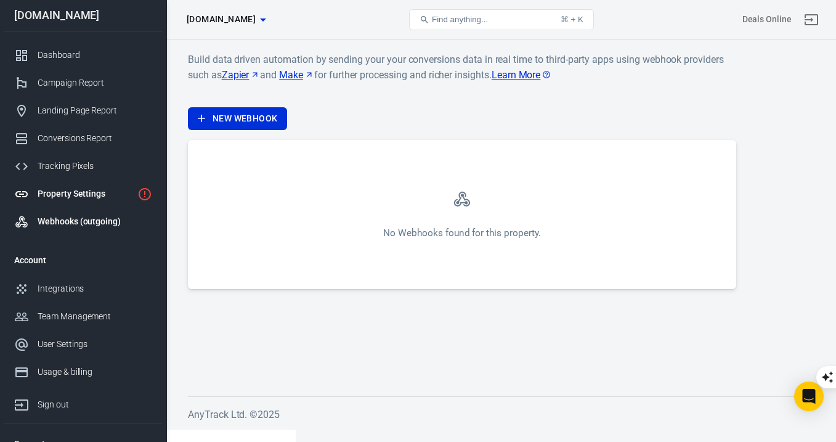
click at [105, 195] on div "Property Settings" at bounding box center [85, 193] width 95 height 13
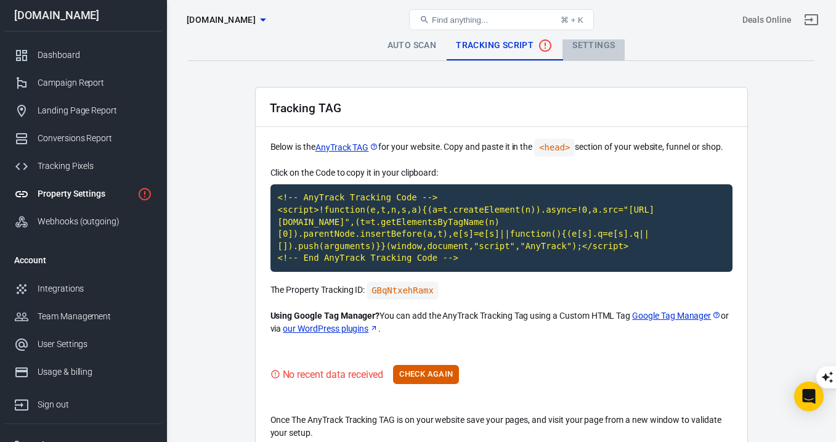
click at [583, 47] on link "Settings" at bounding box center [593, 46] width 62 height 30
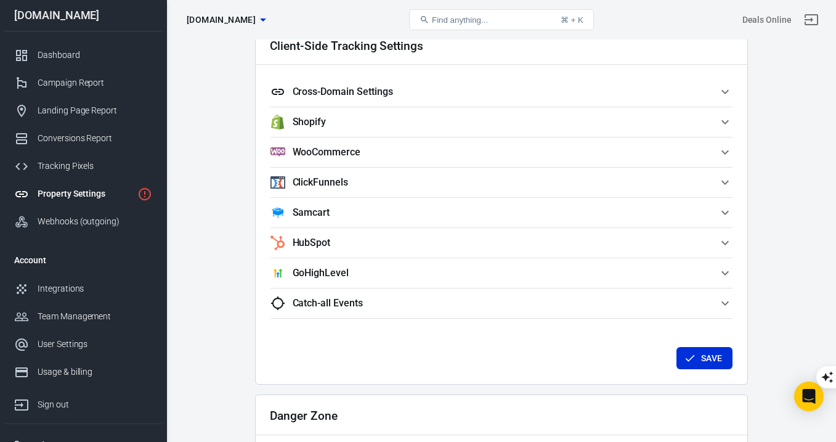
scroll to position [1065, 0]
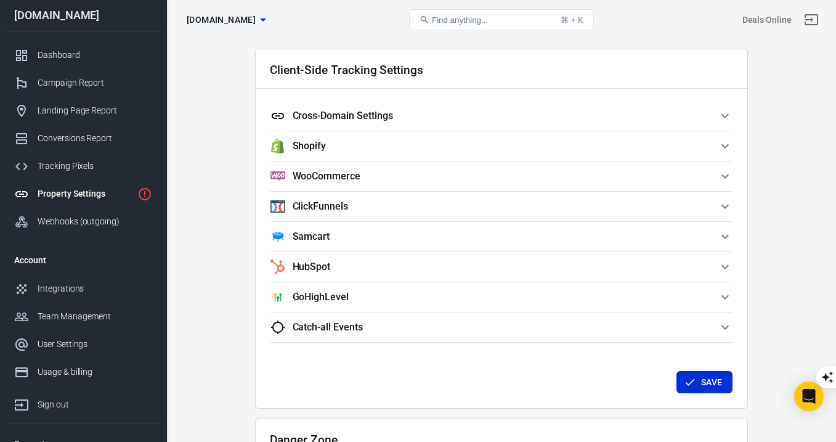
click at [726, 175] on icon "button" at bounding box center [724, 176] width 15 height 15
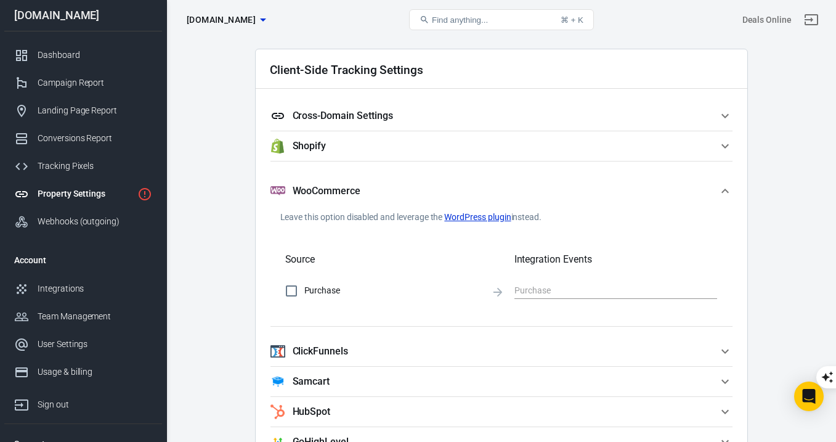
click at [326, 291] on span "Purchase" at bounding box center [392, 290] width 177 height 13
click at [304, 291] on input "Purchase" at bounding box center [291, 291] width 26 height 26
checkbox input "true"
click at [543, 291] on input "text" at bounding box center [606, 290] width 184 height 15
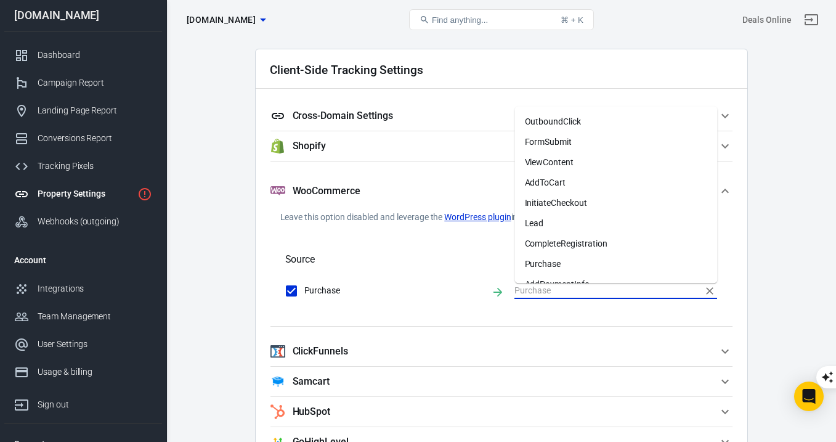
click at [551, 261] on li "Purchase" at bounding box center [616, 264] width 203 height 20
type input "Purchase"
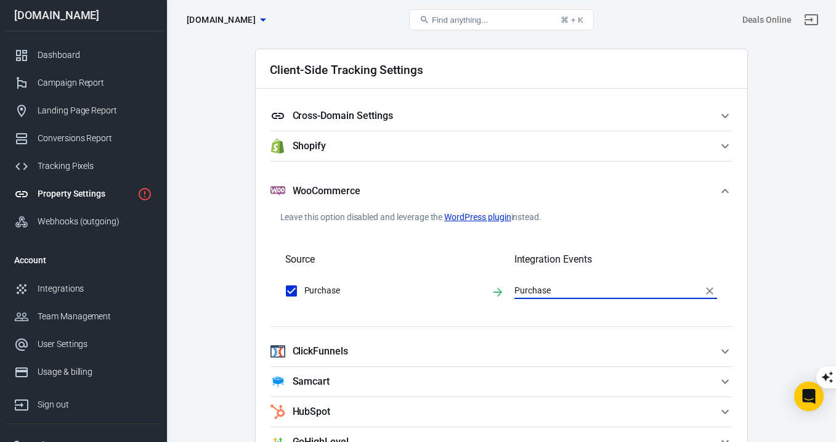
click at [479, 219] on link "WordPress plugin" at bounding box center [477, 217] width 67 height 13
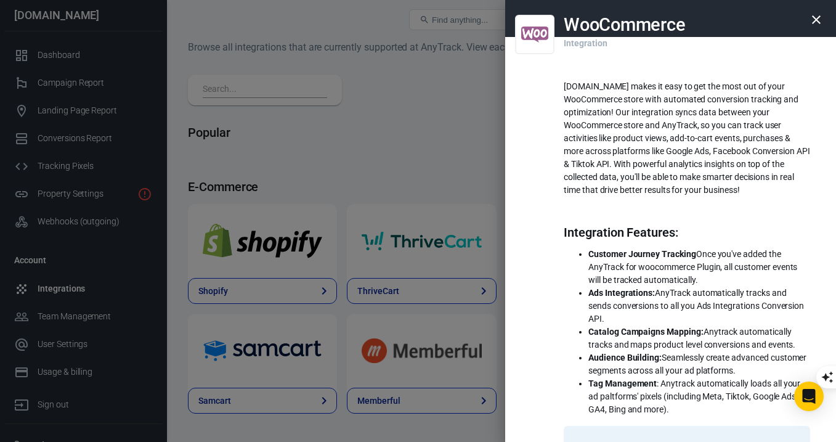
click at [817, 20] on icon "button" at bounding box center [816, 19] width 15 height 15
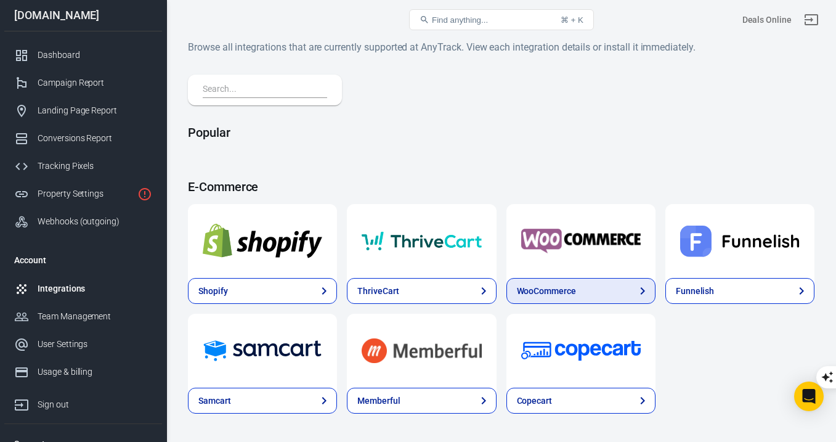
click at [571, 293] on div "WooCommerce" at bounding box center [546, 291] width 59 height 13
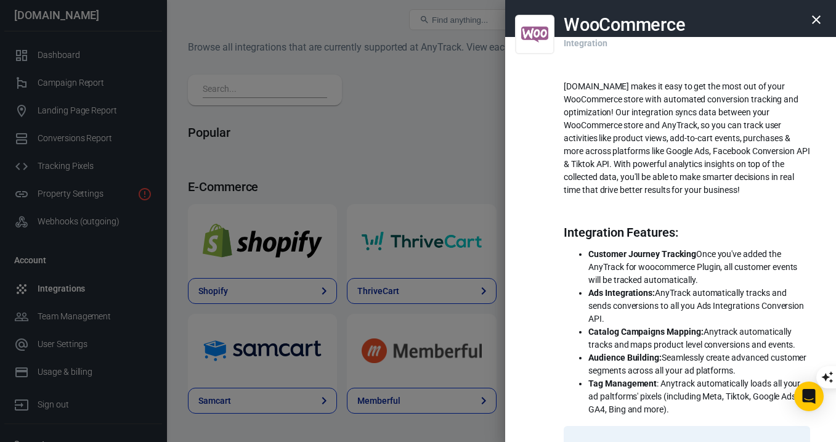
click at [816, 24] on icon "button" at bounding box center [816, 19] width 15 height 15
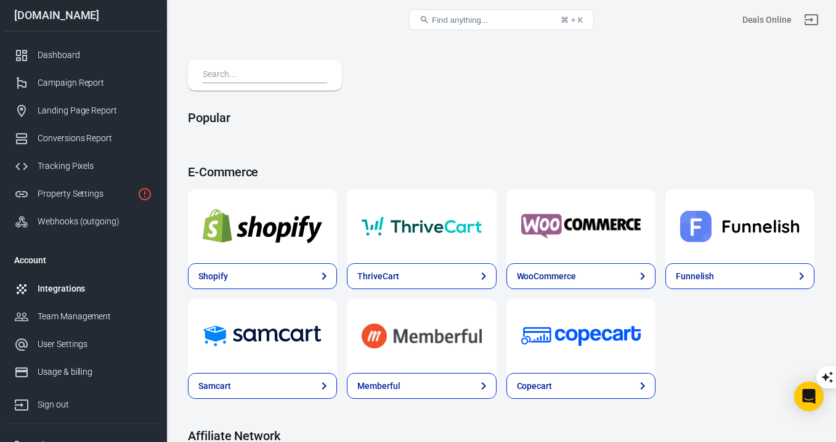
scroll to position [1, 0]
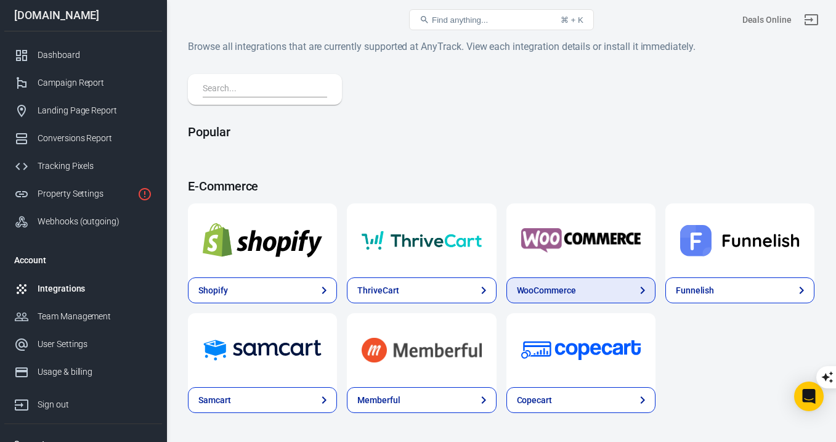
click at [583, 289] on link "WooCommerce" at bounding box center [580, 290] width 149 height 26
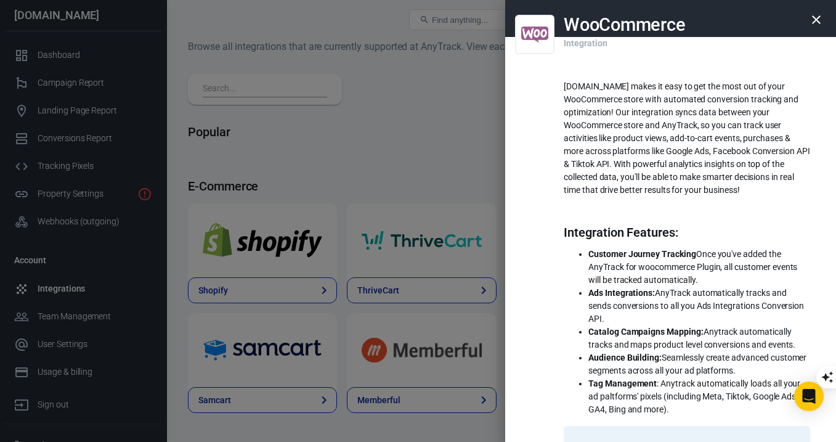
click at [817, 18] on icon "button" at bounding box center [816, 19] width 9 height 9
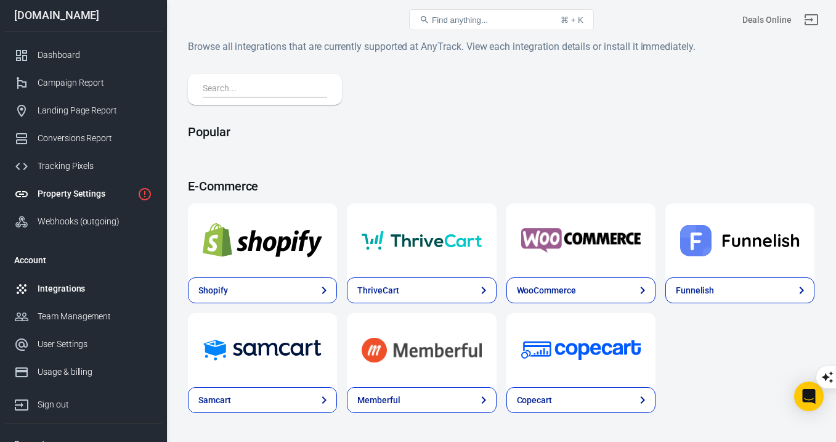
click at [107, 196] on div "Property Settings" at bounding box center [85, 193] width 95 height 13
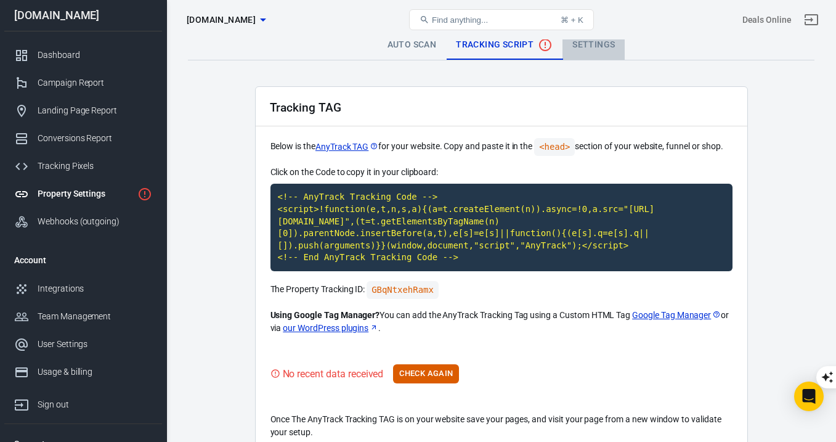
click at [584, 40] on link "Settings" at bounding box center [593, 45] width 62 height 30
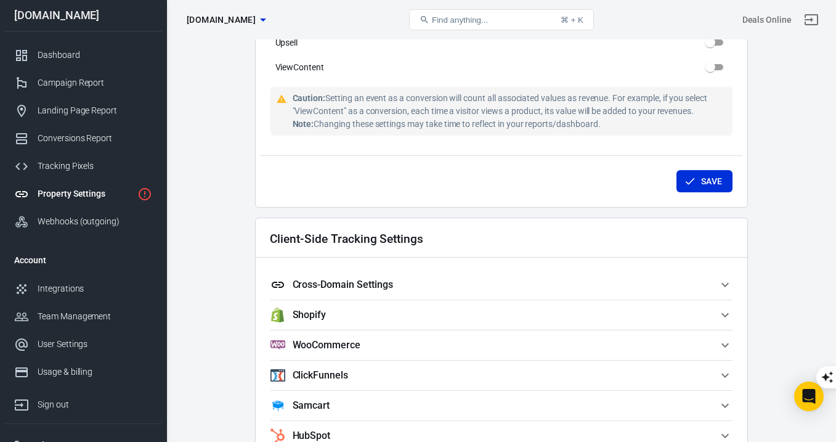
scroll to position [944, 0]
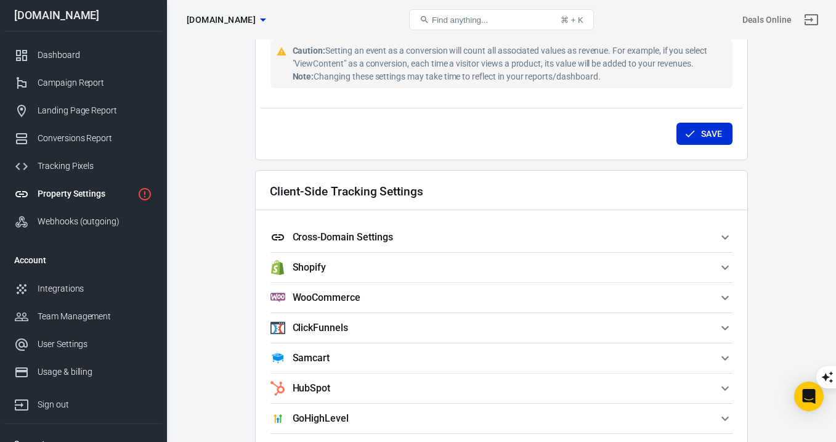
click at [386, 302] on span "WooCommerce" at bounding box center [493, 297] width 447 height 15
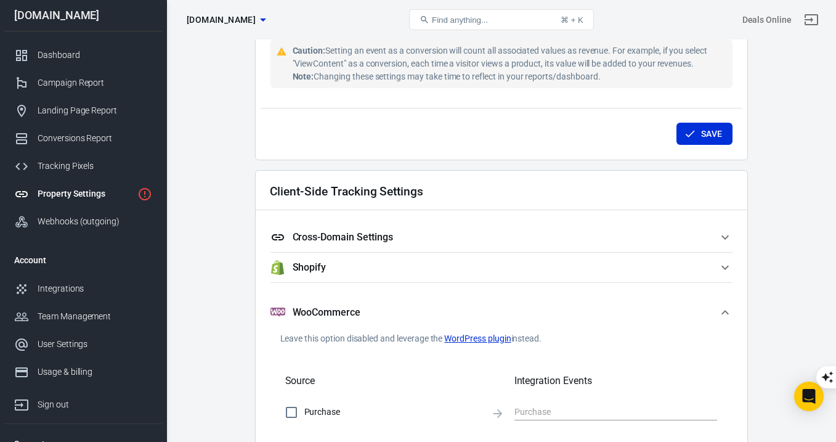
scroll to position [1025, 0]
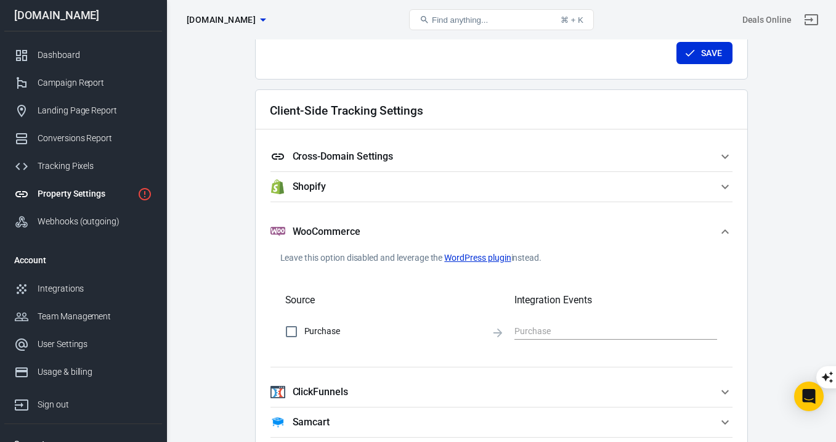
click at [321, 332] on span "Purchase" at bounding box center [392, 331] width 177 height 13
click at [304, 332] on input "Purchase" at bounding box center [291, 331] width 26 height 26
checkbox input "true"
click at [554, 327] on input "text" at bounding box center [606, 330] width 184 height 15
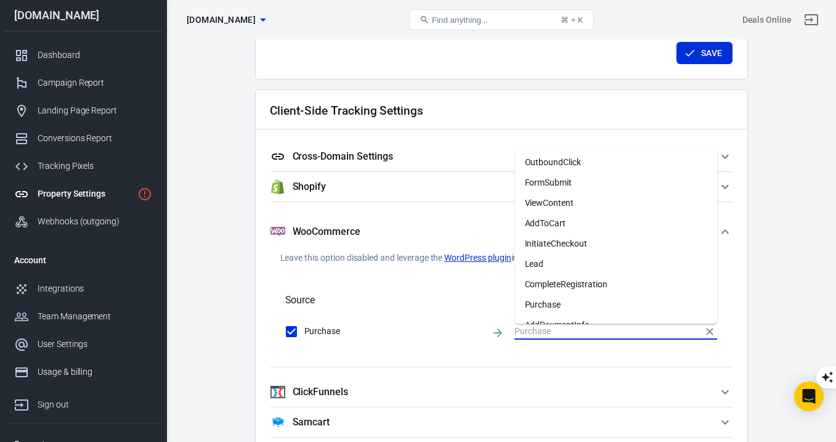
click at [554, 298] on li "Purchase" at bounding box center [616, 304] width 203 height 20
type input "Purchase"
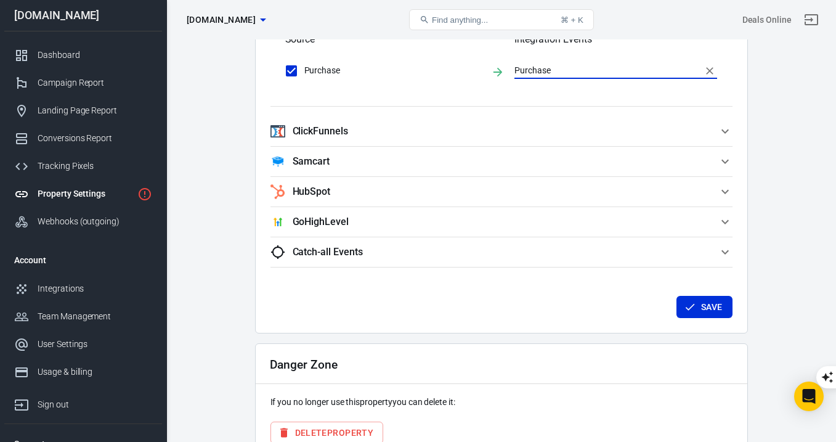
scroll to position [1356, 0]
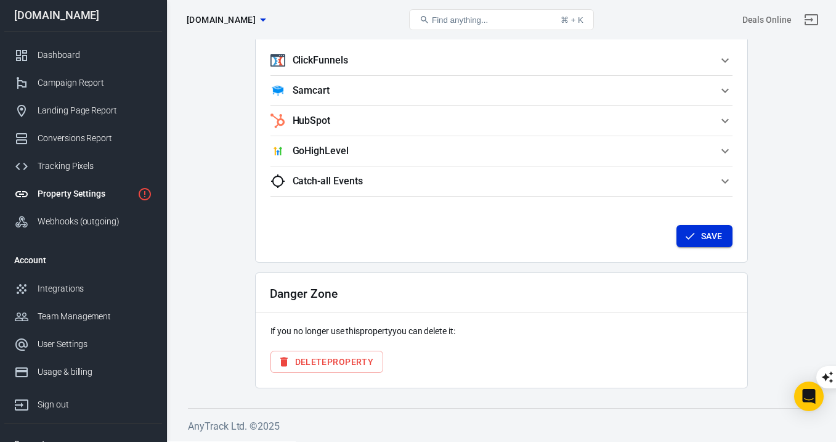
click at [692, 241] on icon "button" at bounding box center [690, 236] width 12 height 12
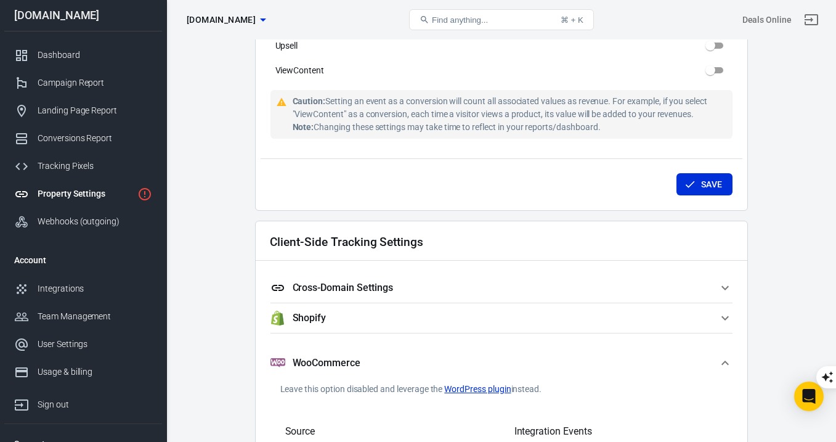
scroll to position [983, 0]
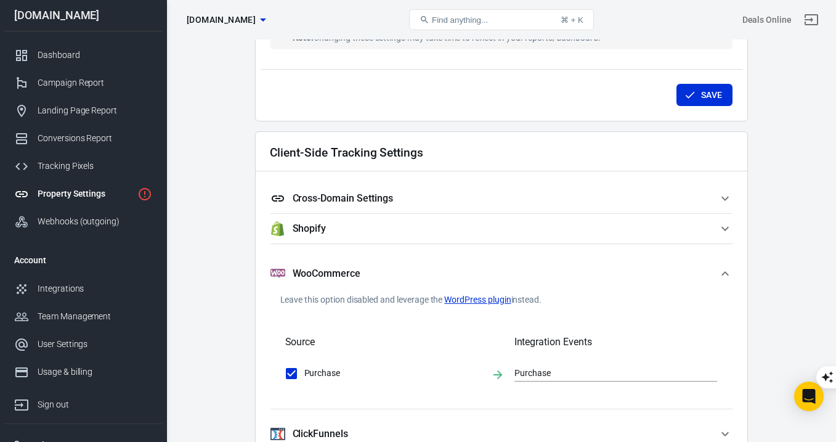
click at [724, 277] on icon "button" at bounding box center [724, 273] width 15 height 15
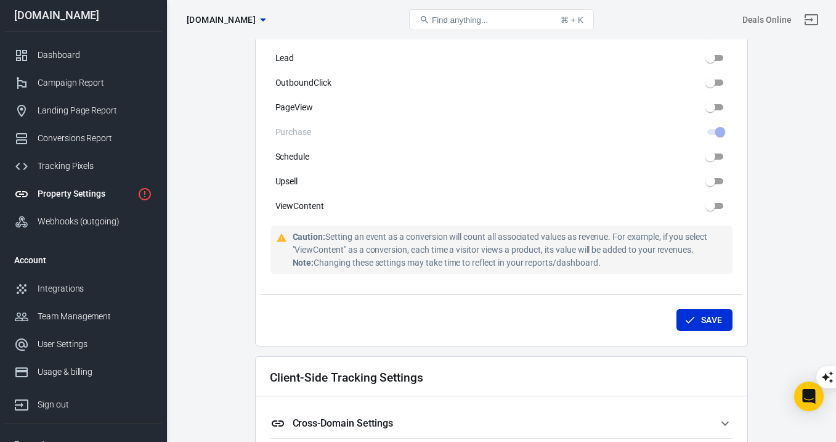
scroll to position [1016, 0]
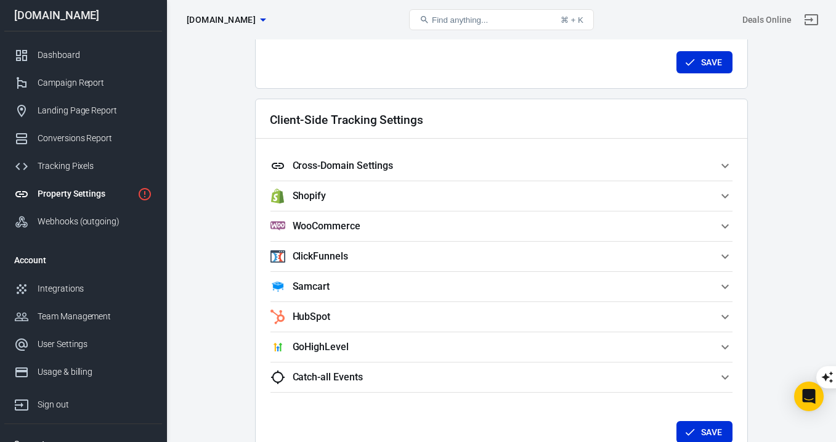
click at [724, 379] on icon "button" at bounding box center [724, 376] width 15 height 15
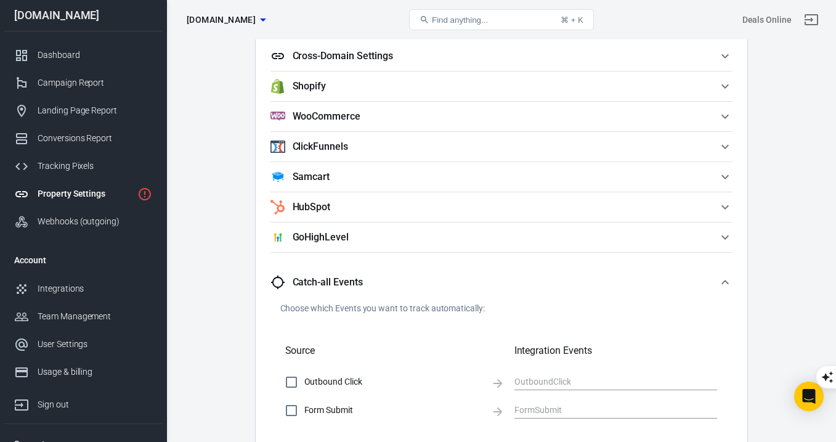
scroll to position [1154, 0]
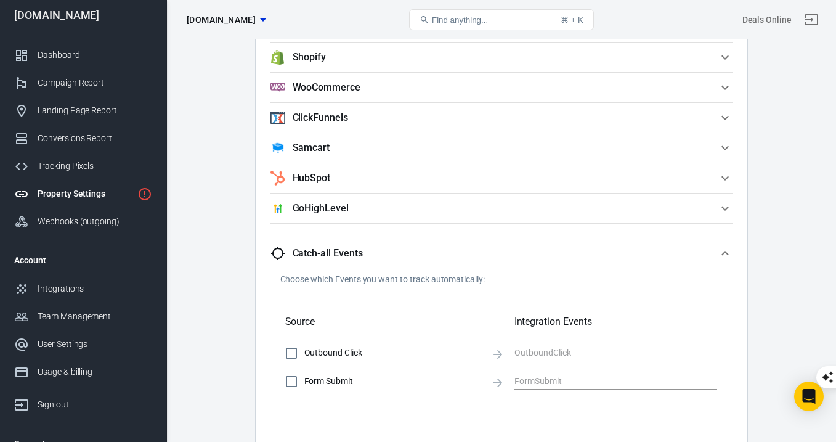
click at [724, 249] on icon "button" at bounding box center [724, 253] width 15 height 15
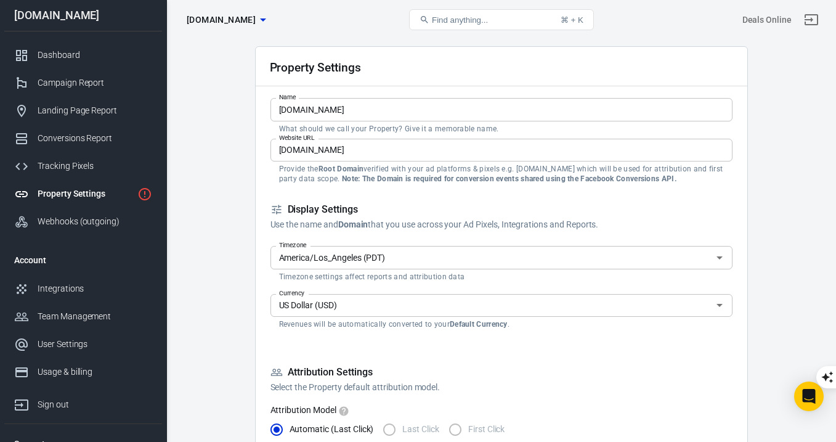
scroll to position [0, 0]
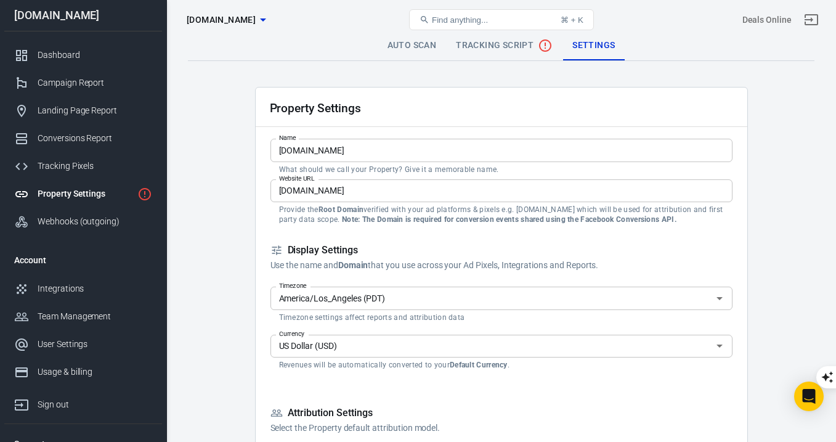
click at [488, 52] on span "Tracking Script" at bounding box center [504, 45] width 97 height 15
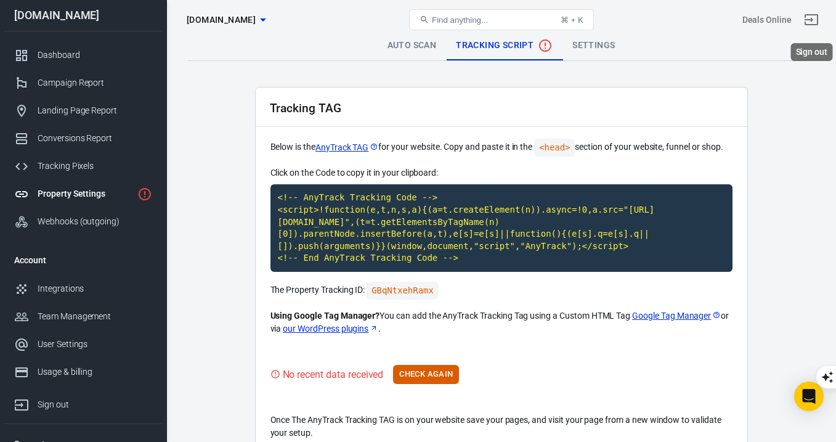
click at [774, 20] on div "Deals Online" at bounding box center [766, 20] width 49 height 13
click at [490, 14] on button "Find anything... ⌘ + K" at bounding box center [501, 19] width 185 height 21
click at [87, 52] on div "Dashboard" at bounding box center [95, 55] width 115 height 13
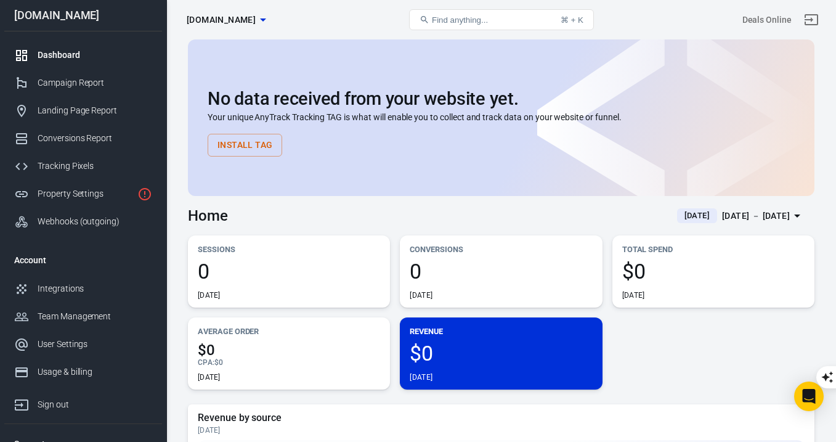
click at [256, 153] on button "Install Tag" at bounding box center [245, 145] width 75 height 23
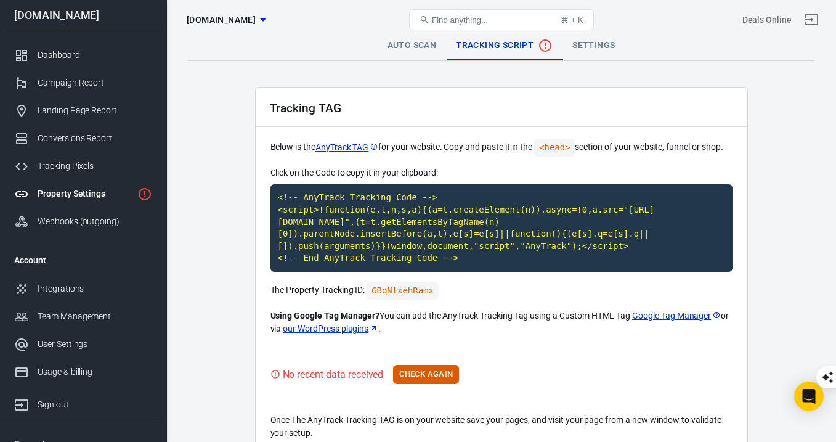
click at [414, 40] on link "Auto Scan" at bounding box center [412, 46] width 69 height 30
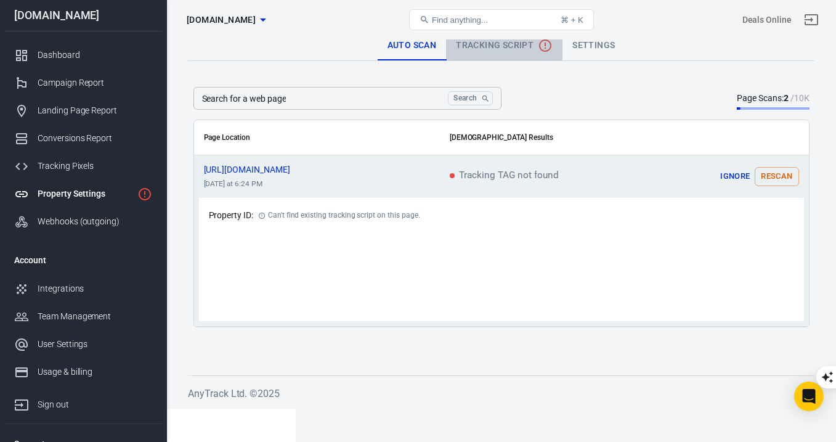
click at [472, 46] on span "Tracking Script" at bounding box center [504, 45] width 97 height 15
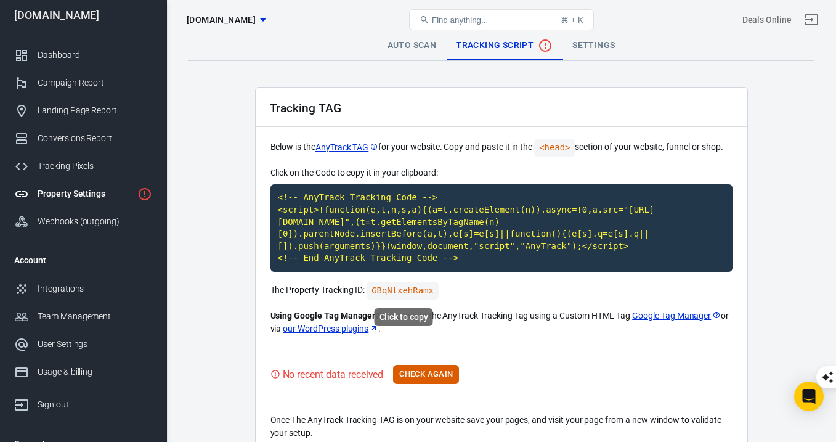
click at [425, 285] on code "GBqNtxehRamx" at bounding box center [402, 290] width 72 height 18
click at [416, 371] on button "Check Again" at bounding box center [426, 374] width 66 height 19
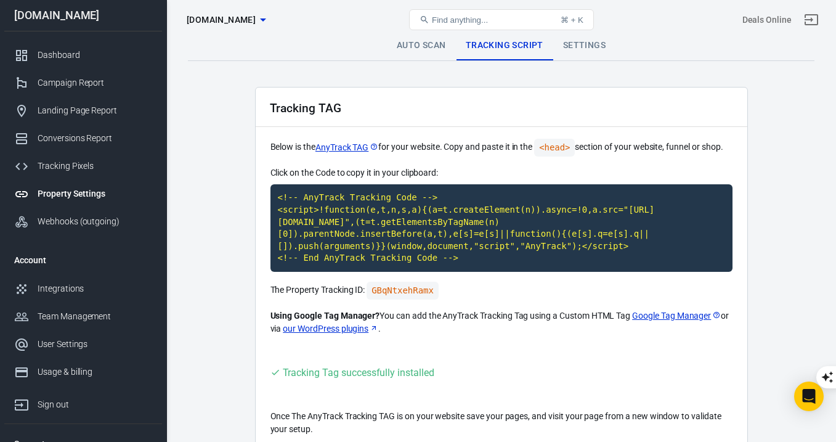
click at [434, 52] on link "Auto Scan" at bounding box center [421, 46] width 69 height 30
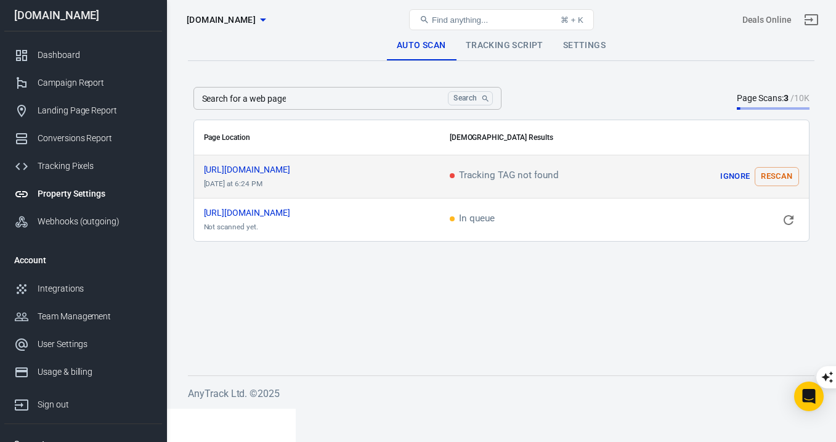
click at [777, 182] on button "Rescan" at bounding box center [776, 176] width 44 height 19
click at [491, 46] on link "Tracking Script" at bounding box center [504, 46] width 97 height 30
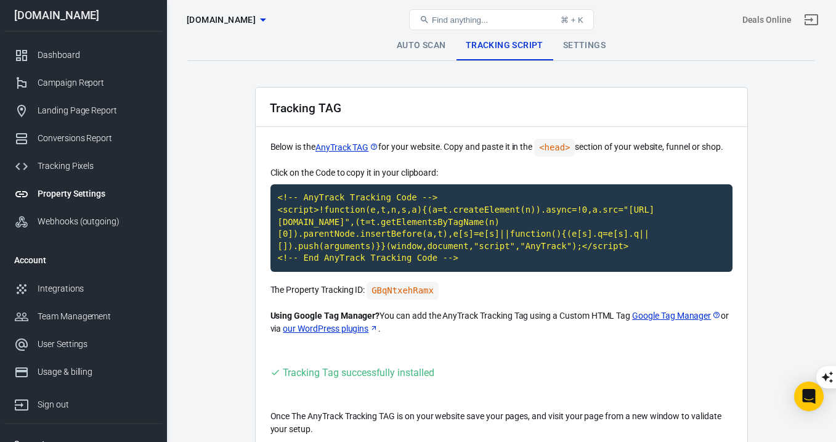
click at [578, 51] on link "Settings" at bounding box center [584, 46] width 62 height 30
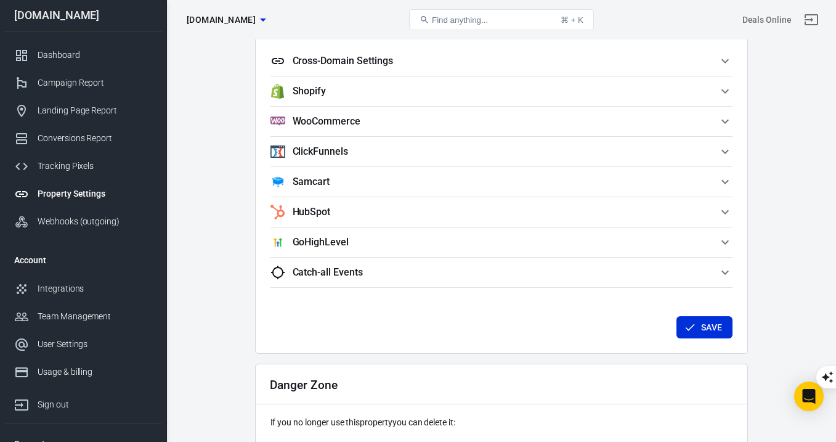
scroll to position [1211, 0]
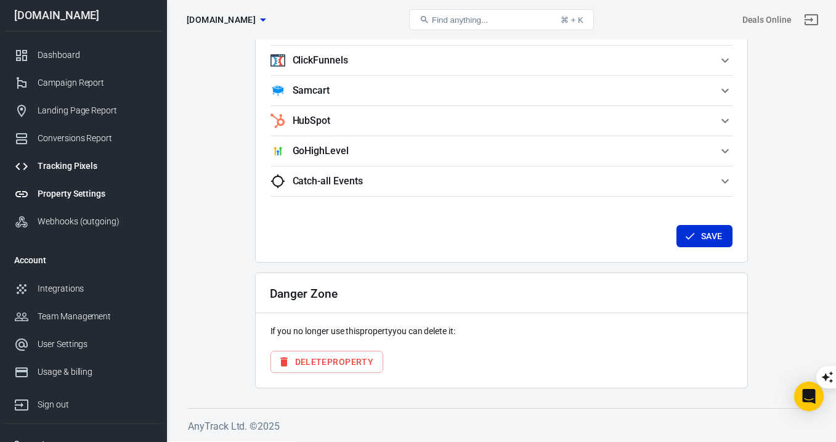
click at [84, 162] on div "Tracking Pixels" at bounding box center [95, 166] width 115 height 13
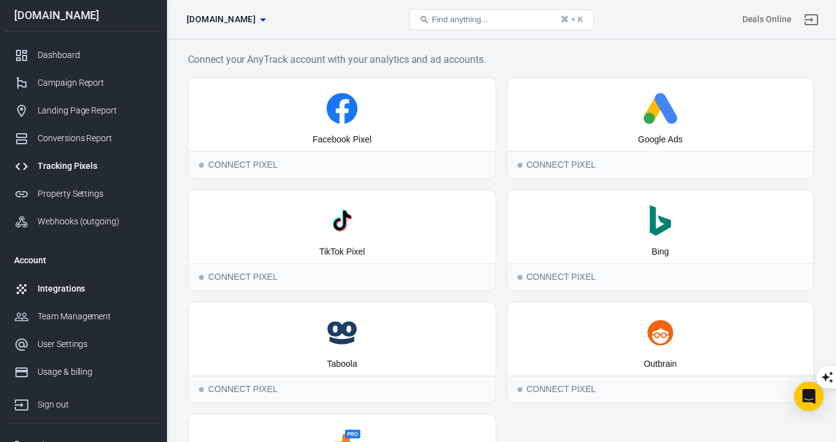
click at [61, 288] on div "Integrations" at bounding box center [95, 288] width 115 height 13
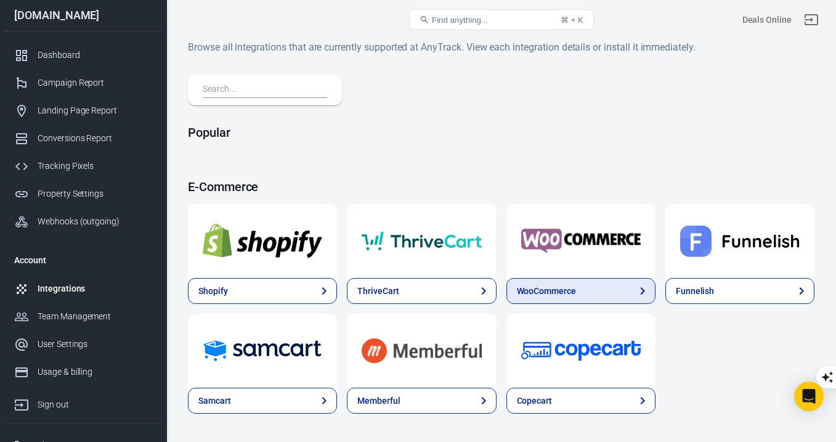
click at [556, 285] on div "WooCommerce" at bounding box center [546, 291] width 59 height 13
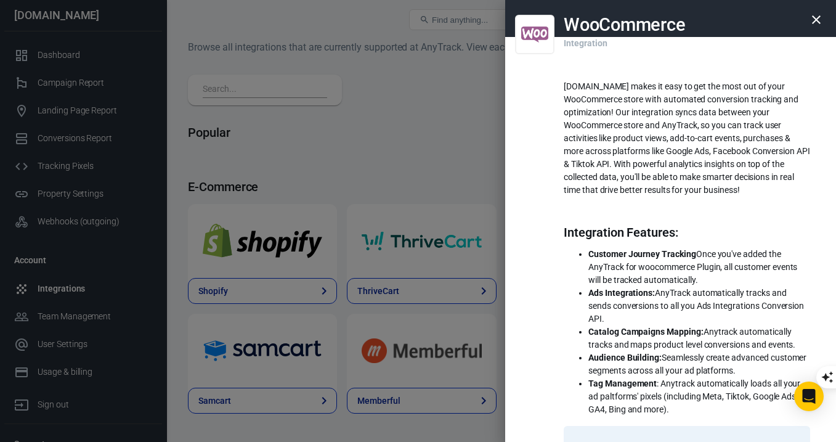
click at [819, 22] on icon "button" at bounding box center [816, 19] width 15 height 15
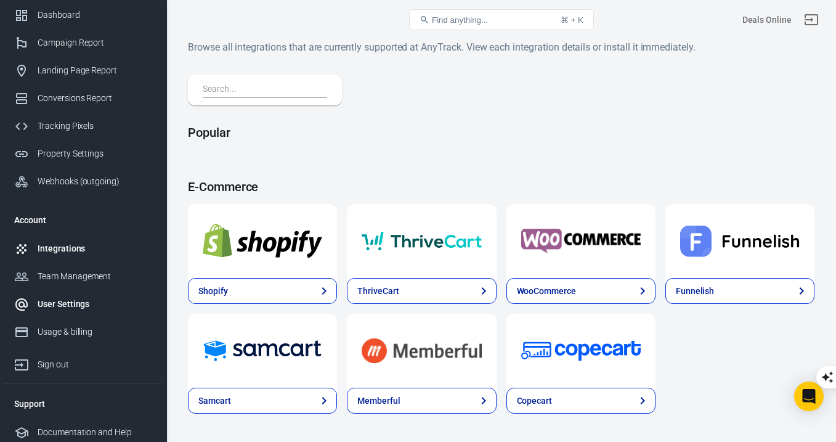
scroll to position [44, 0]
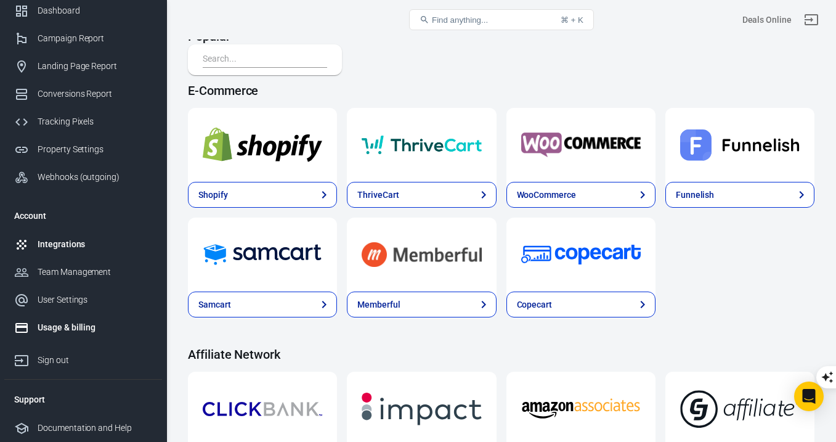
click at [86, 331] on div "Usage & billing" at bounding box center [95, 327] width 115 height 13
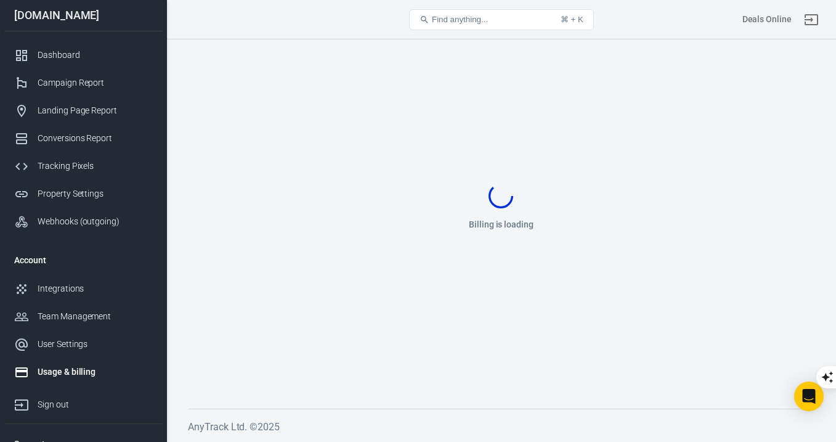
scroll to position [96, 0]
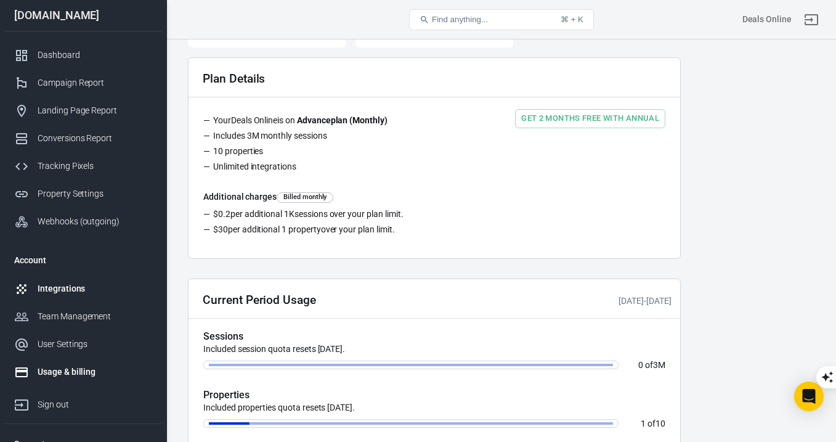
click at [82, 296] on link "Integrations" at bounding box center [83, 289] width 158 height 28
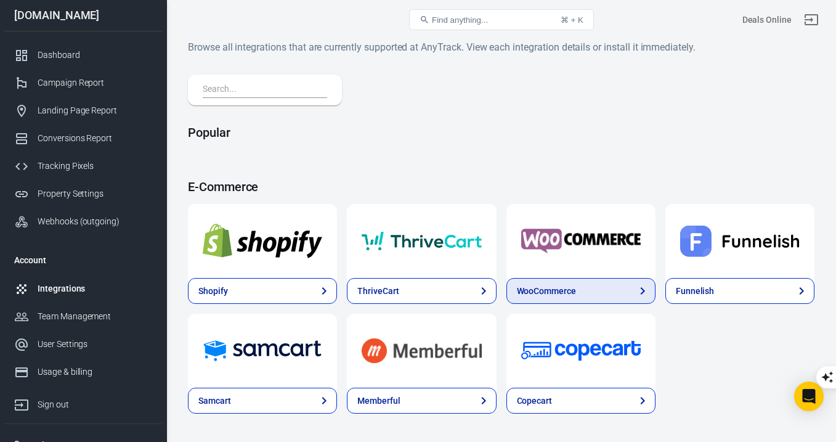
click at [521, 291] on div "WooCommerce" at bounding box center [546, 291] width 59 height 13
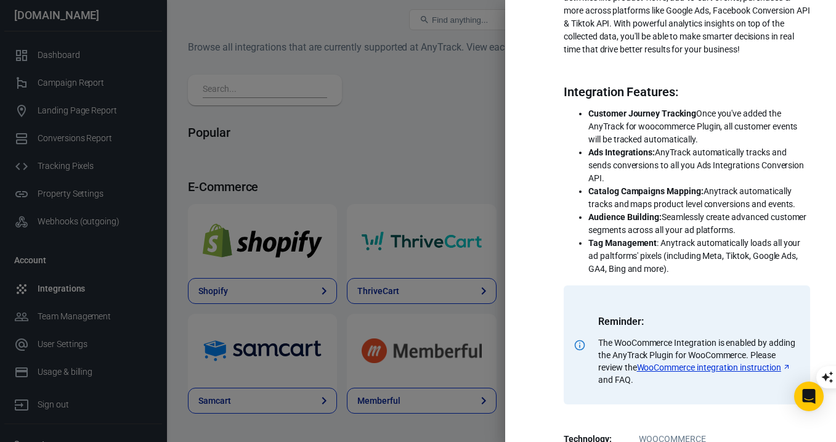
scroll to position [254, 0]
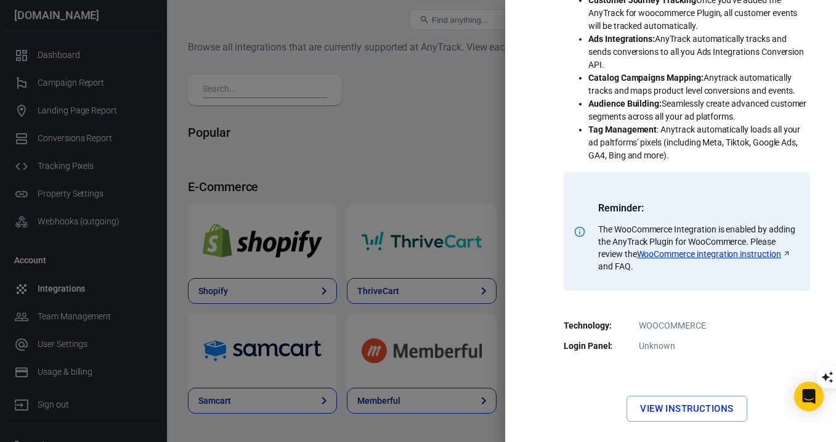
click at [687, 416] on link "View Instructions" at bounding box center [686, 408] width 120 height 26
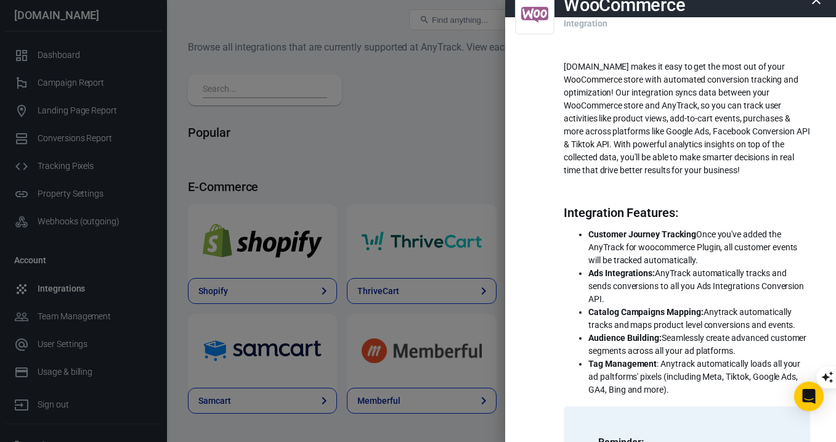
scroll to position [0, 0]
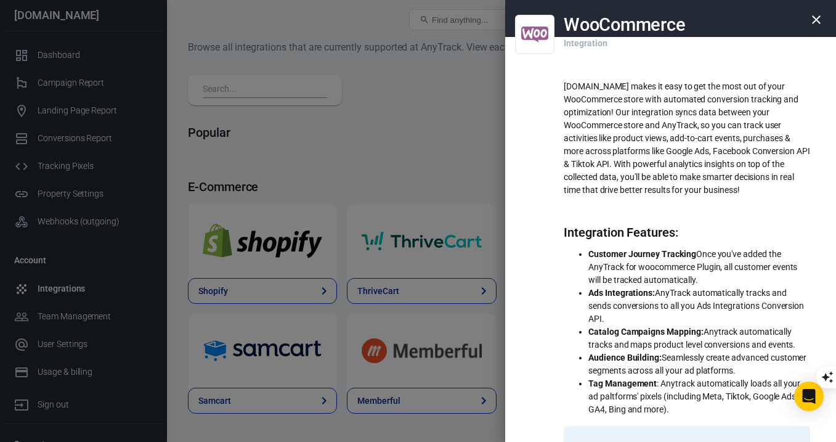
click at [816, 13] on icon "button" at bounding box center [816, 19] width 15 height 15
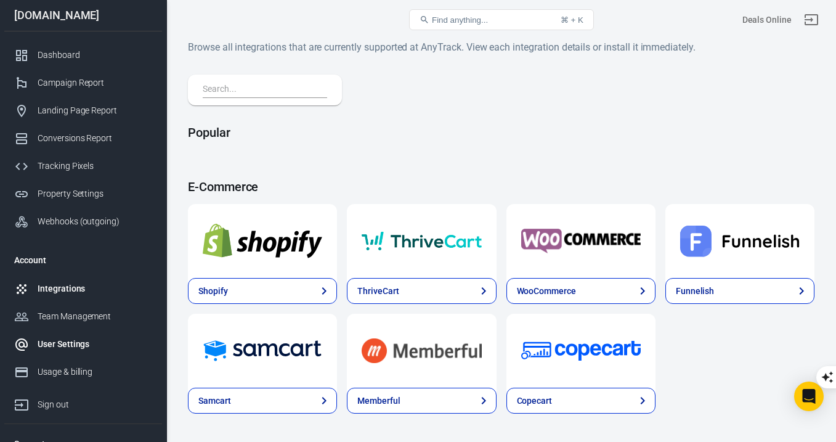
click at [82, 349] on div "User Settings" at bounding box center [95, 343] width 115 height 13
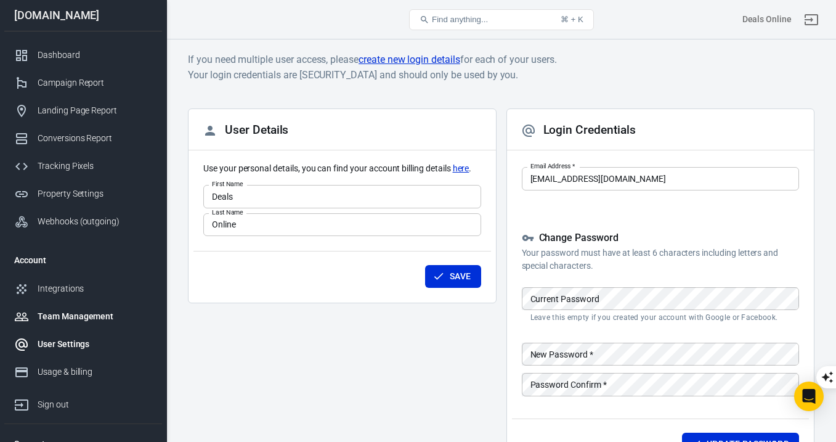
click at [73, 316] on div "Team Management" at bounding box center [95, 316] width 115 height 13
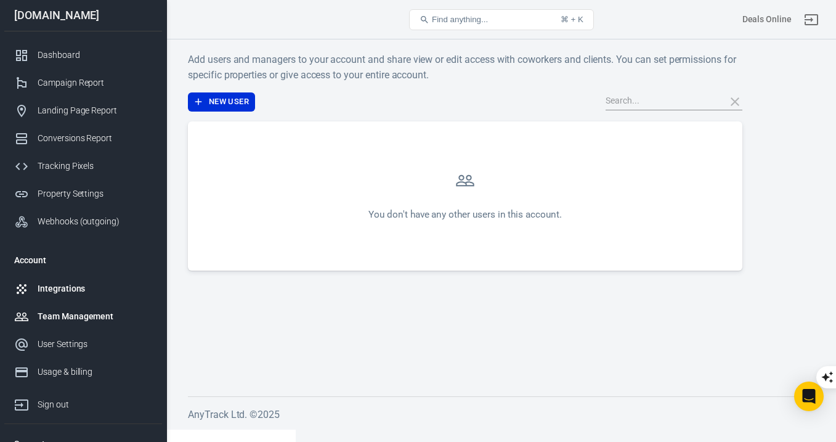
click at [75, 287] on div "Integrations" at bounding box center [95, 288] width 115 height 13
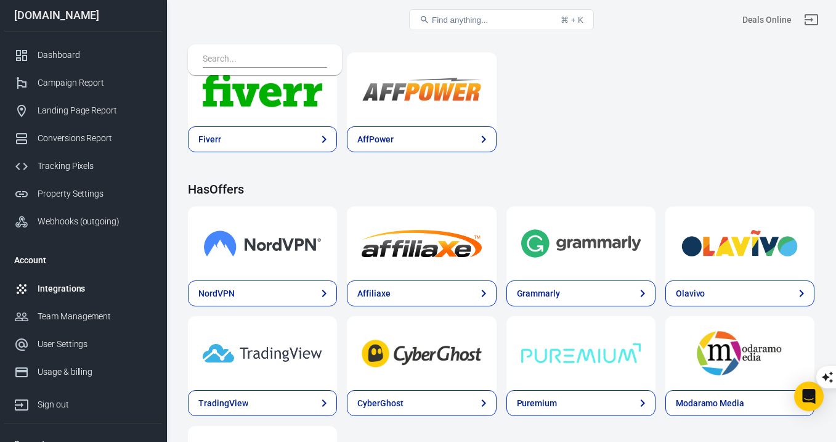
scroll to position [1655, 0]
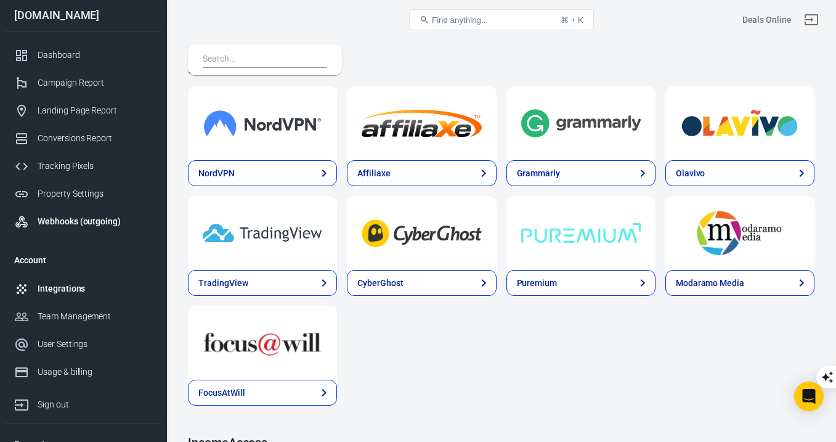
click at [84, 220] on div "Webhooks (outgoing)" at bounding box center [95, 221] width 115 height 13
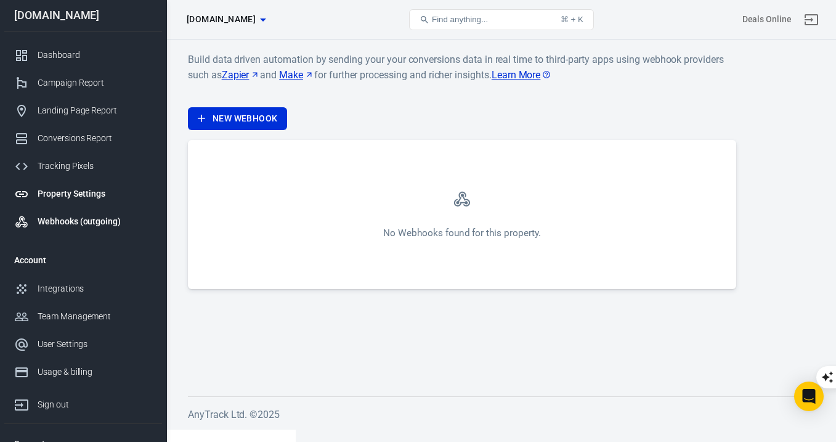
click at [86, 192] on div "Property Settings" at bounding box center [95, 193] width 115 height 13
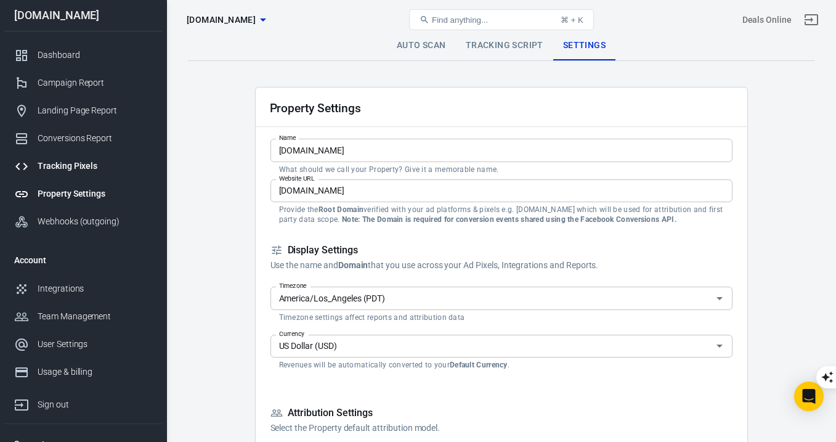
click at [86, 171] on div "Tracking Pixels" at bounding box center [95, 166] width 115 height 13
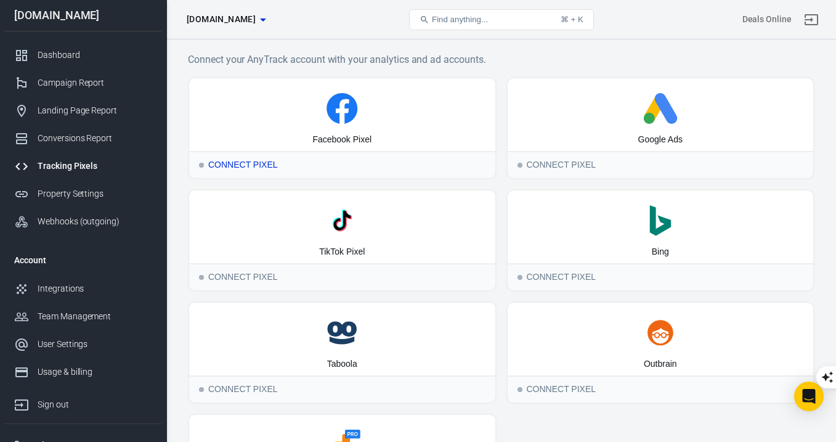
click at [313, 139] on div "Facebook Pixel" at bounding box center [341, 140] width 59 height 12
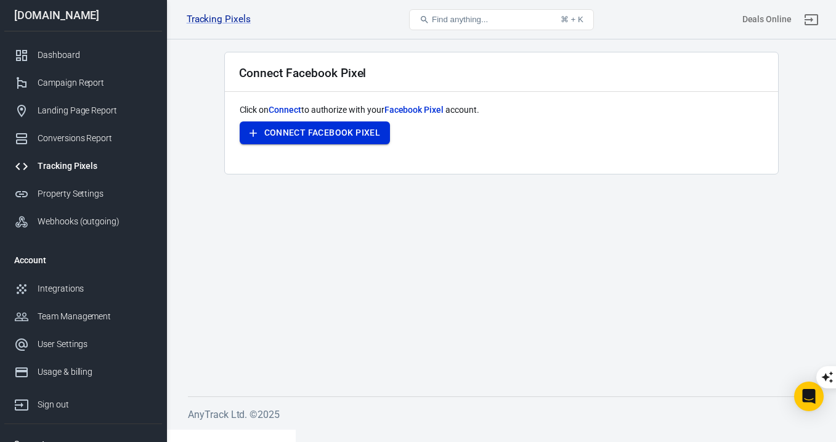
click at [326, 141] on button "Connect Facebook Pixel" at bounding box center [315, 132] width 151 height 23
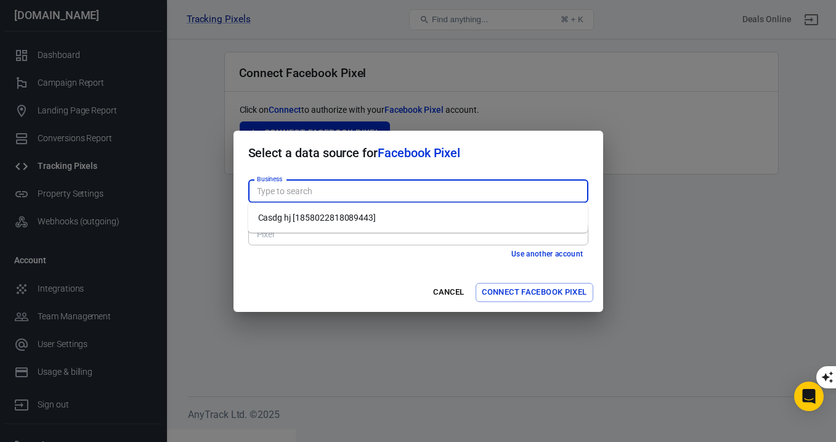
click at [355, 193] on input "Business" at bounding box center [417, 191] width 331 height 15
click at [344, 219] on li "Casdg hj [1858022818089443]" at bounding box center [418, 218] width 340 height 20
type input "Casdg hj [1858022818089443]"
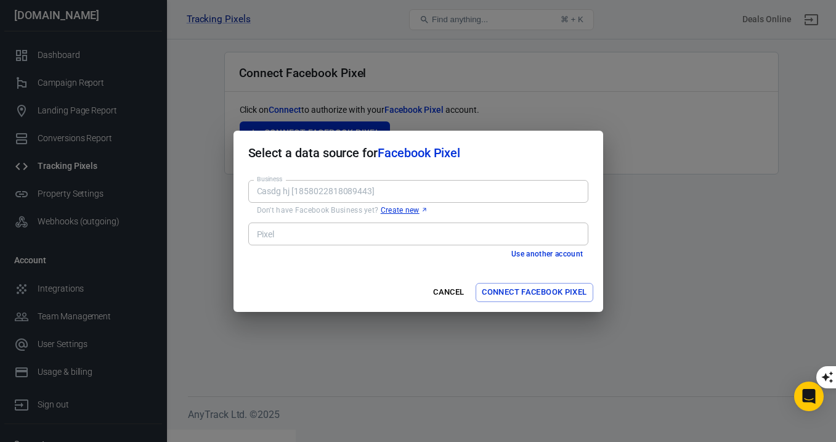
click at [341, 235] on input "Pixel" at bounding box center [417, 233] width 331 height 15
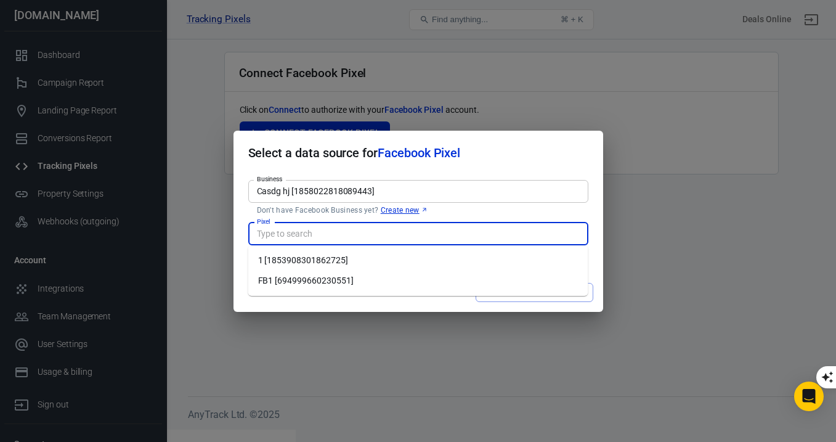
click at [317, 280] on li "FB1 [694999660230551]" at bounding box center [418, 280] width 340 height 20
type input "FB1 [694999660230551]"
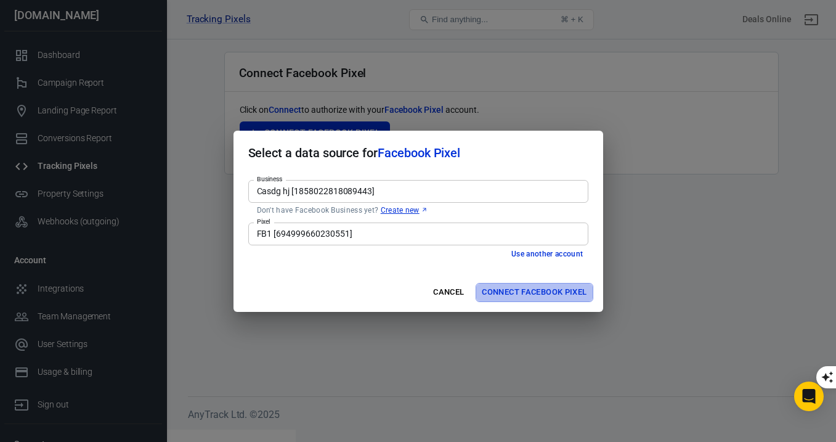
click at [493, 294] on button "Connect Facebook Pixel" at bounding box center [533, 292] width 117 height 19
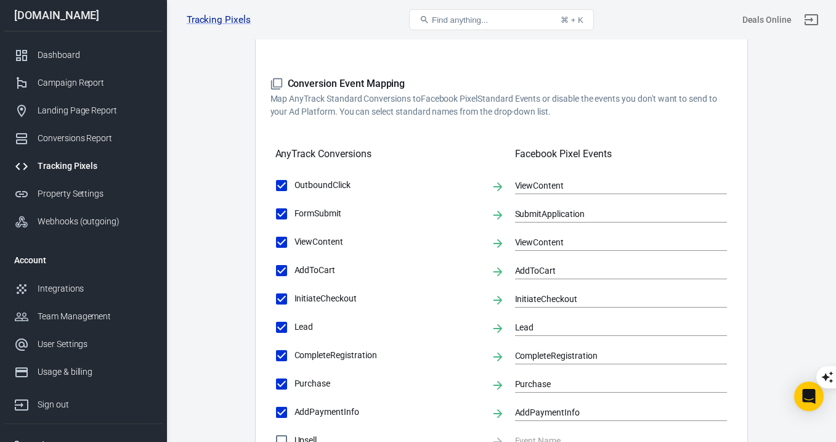
scroll to position [340, 0]
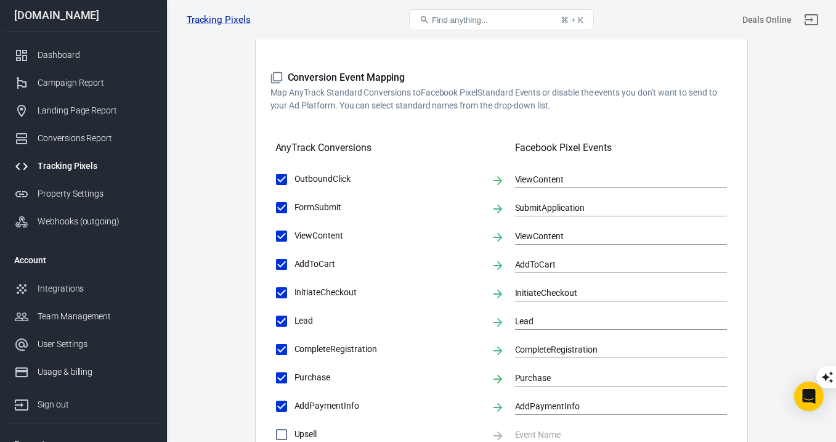
click at [275, 245] on input "ViewContent" at bounding box center [282, 236] width 26 height 26
checkbox input "false"
click at [281, 213] on input "FormSubmit" at bounding box center [282, 208] width 26 height 26
checkbox input "false"
click at [281, 184] on input "OutboundClick" at bounding box center [282, 179] width 26 height 26
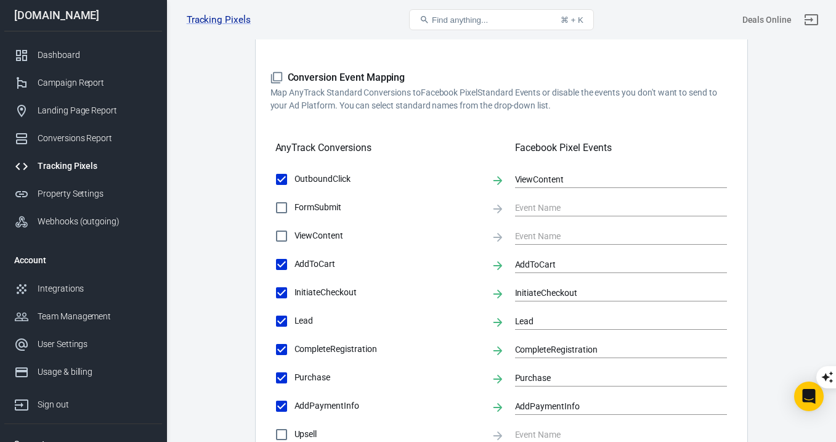
checkbox input "false"
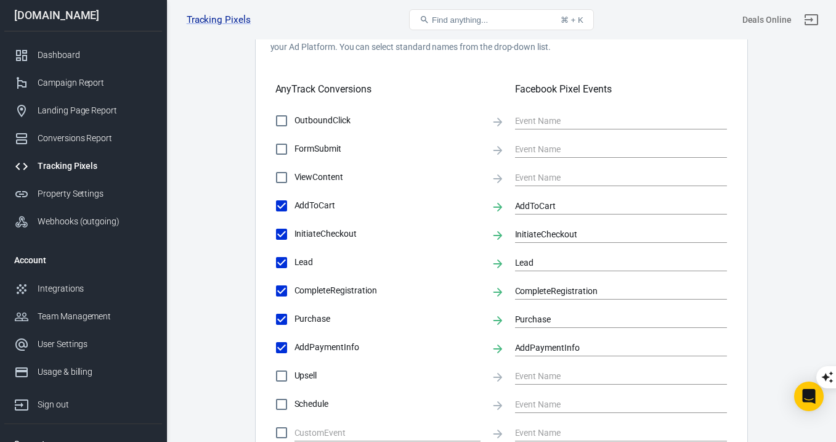
scroll to position [410, 0]
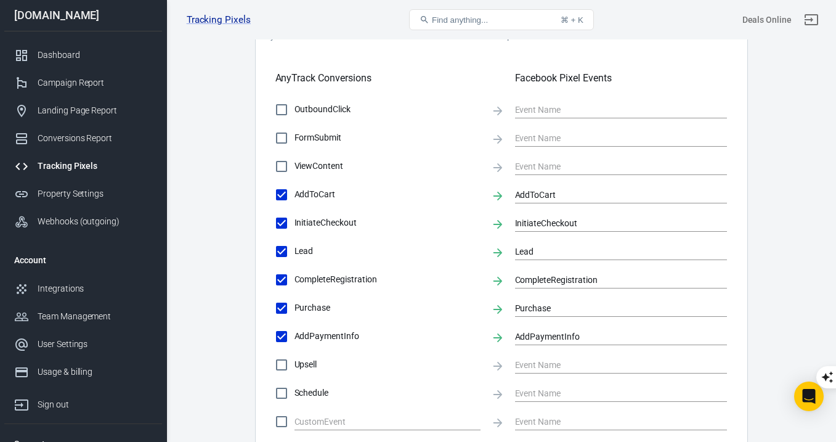
click at [278, 251] on input "Lead" at bounding box center [282, 251] width 26 height 26
checkbox input "false"
click at [281, 281] on input "CompleteRegistration" at bounding box center [282, 280] width 26 height 26
checkbox input "false"
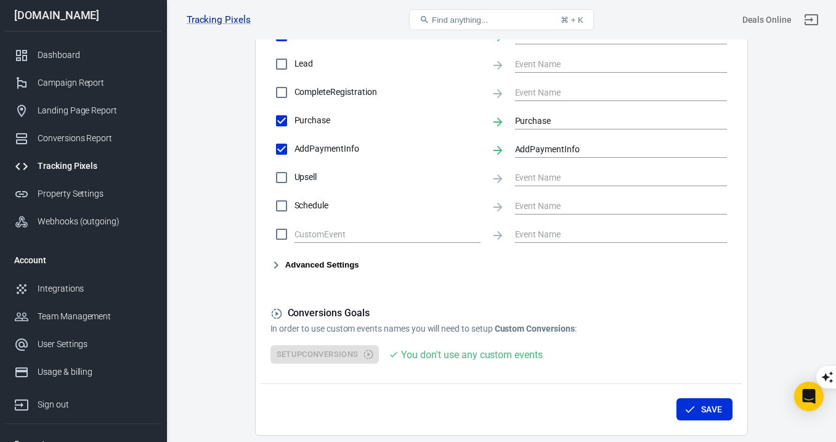
scroll to position [600, 0]
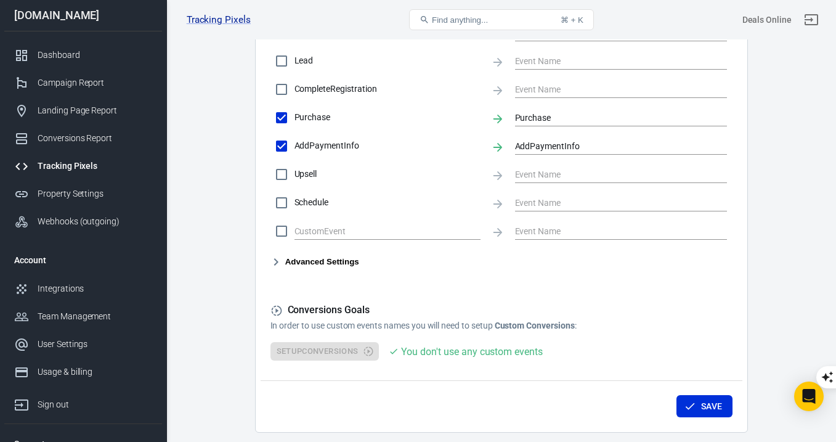
click at [279, 260] on icon "button" at bounding box center [276, 261] width 15 height 15
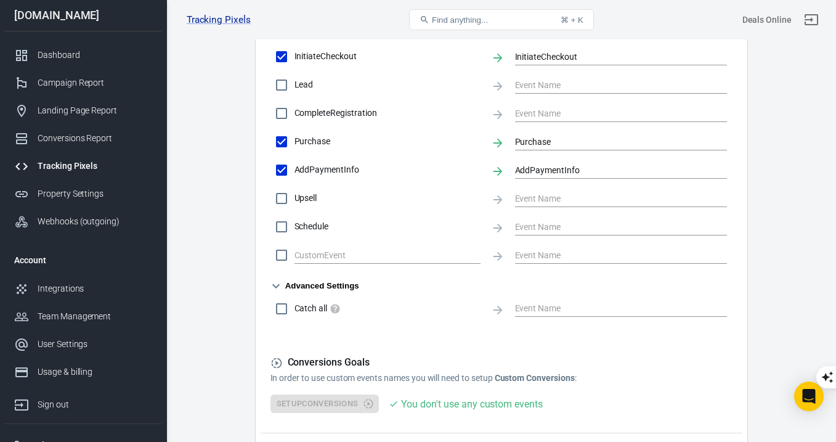
scroll to position [569, 0]
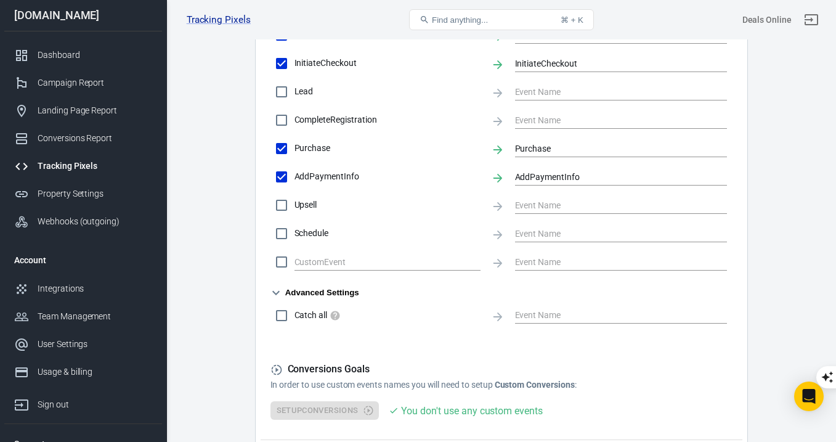
click at [279, 94] on input "Lead" at bounding box center [282, 92] width 26 height 26
checkbox input "true"
type input "Lead"
click at [279, 94] on input "Lead" at bounding box center [282, 92] width 26 height 26
checkbox input "false"
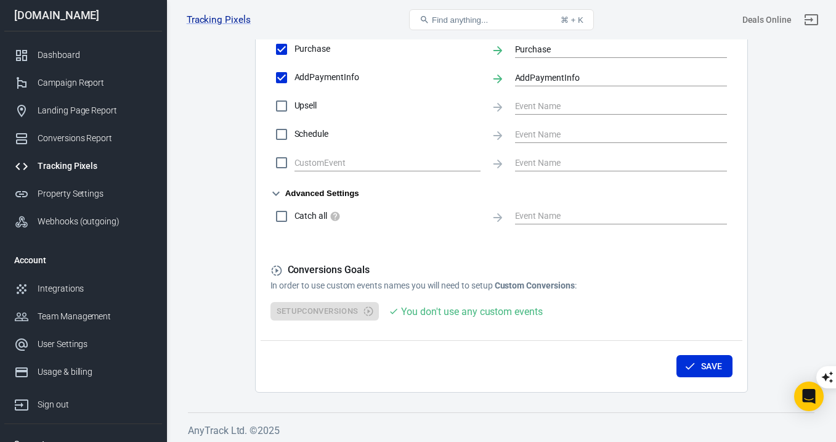
scroll to position [673, 0]
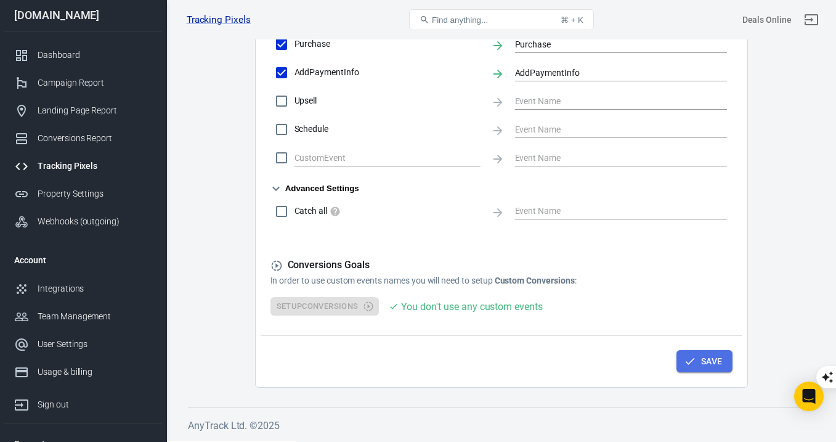
click at [684, 360] on icon "button" at bounding box center [690, 361] width 12 height 12
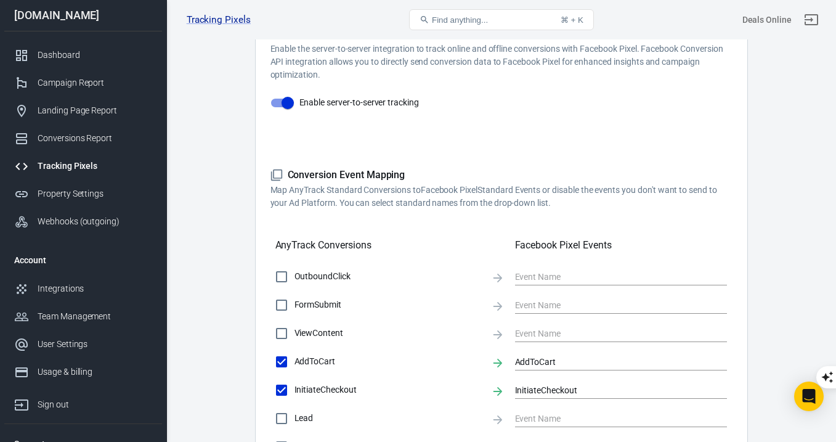
scroll to position [151, 0]
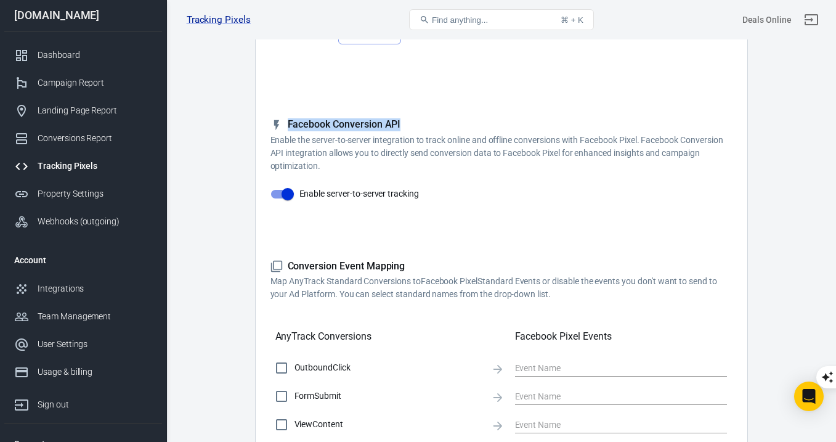
drag, startPoint x: 406, startPoint y: 124, endPoint x: 282, endPoint y: 124, distance: 124.4
click at [282, 124] on h5 "Facebook Conversion API" at bounding box center [501, 124] width 462 height 13
copy h5 "Facebook Conversion API"
click at [331, 264] on h5 "Conversion Event Mapping" at bounding box center [501, 266] width 462 height 13
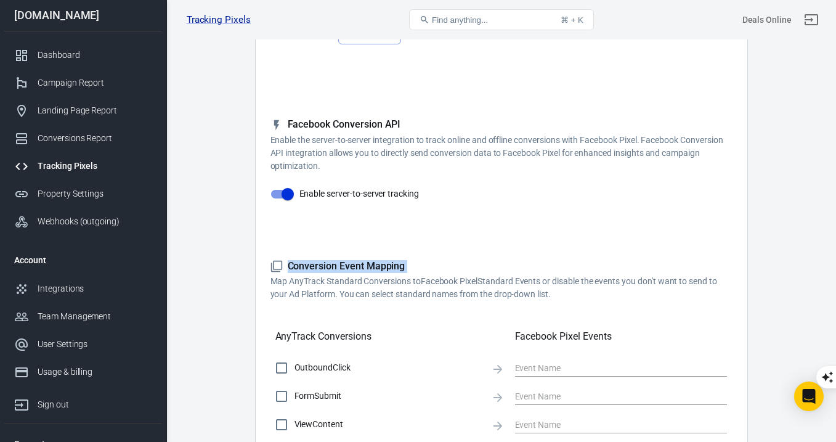
click at [331, 264] on h5 "Conversion Event Mapping" at bounding box center [501, 266] width 462 height 13
copy h5 "Conversion Event Mapping"
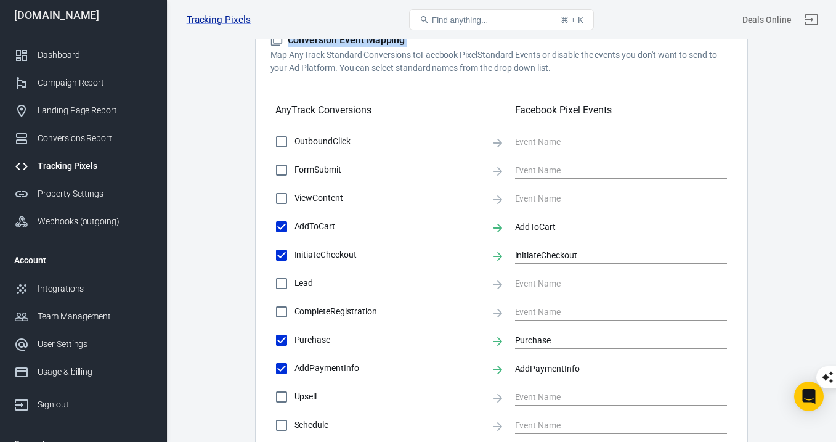
scroll to position [473, 0]
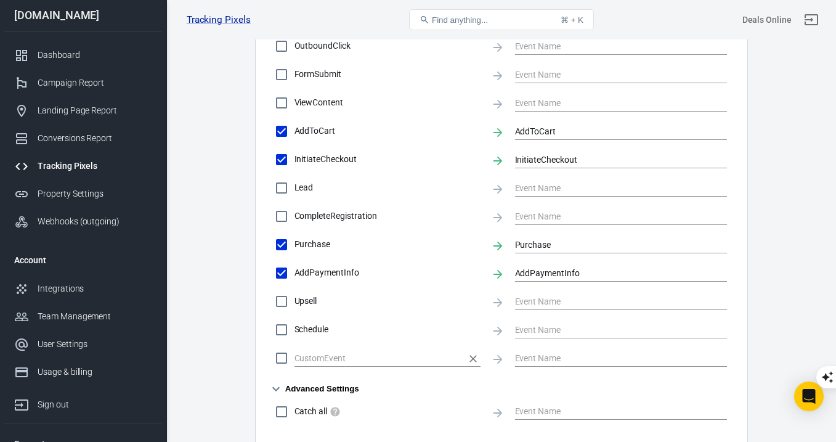
click at [344, 356] on input "text" at bounding box center [378, 357] width 168 height 15
type input "Value"
click at [278, 361] on input "Value" at bounding box center [282, 358] width 26 height 26
click at [281, 361] on input "Value" at bounding box center [282, 358] width 26 height 26
checkbox input "false"
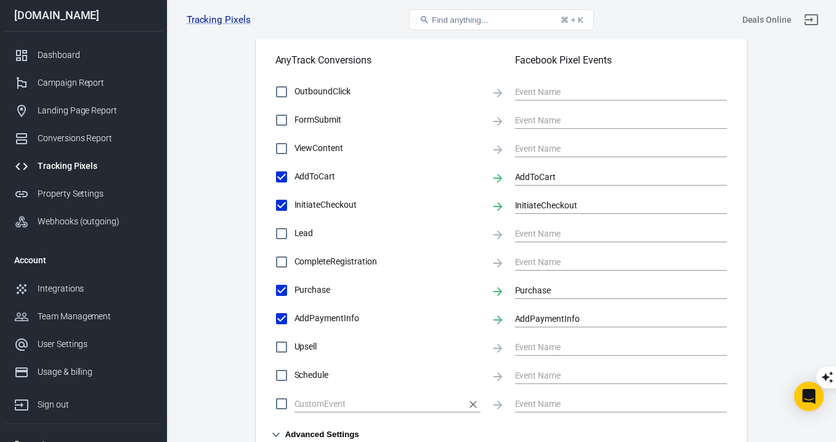
scroll to position [420, 0]
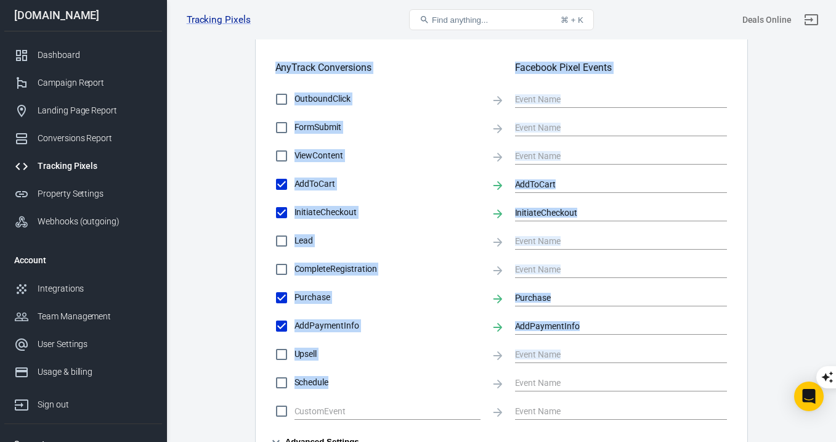
drag, startPoint x: 275, startPoint y: 67, endPoint x: 344, endPoint y: 387, distance: 327.0
click at [344, 387] on div "Conversion Event Mapping Map AnyTrack Standard Conversions to Facebook Pixel St…" at bounding box center [501, 234] width 462 height 486
copy div "AnyTrack Conversions Facebook Pixel Events OutboundClick FormSubmit ViewContent…"
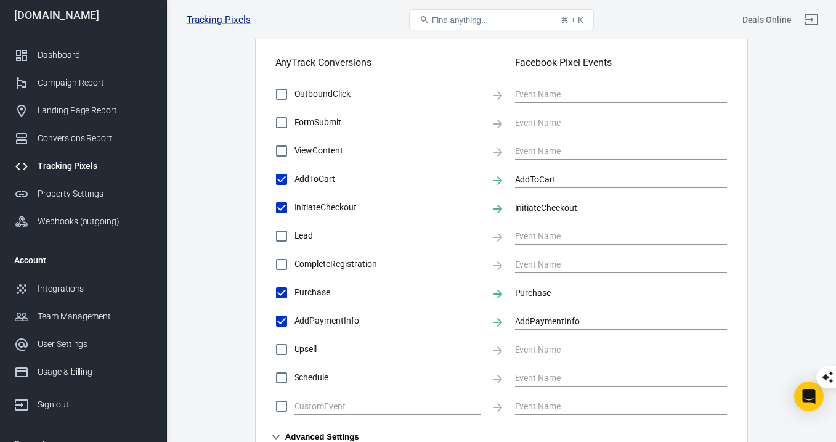
scroll to position [644, 0]
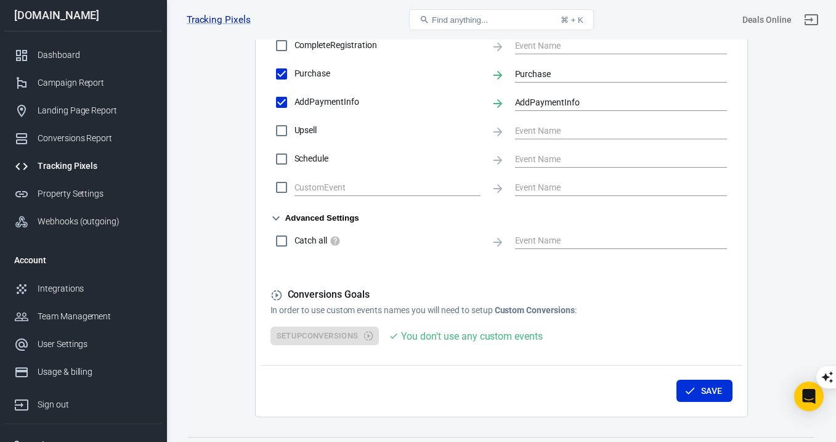
click at [312, 222] on button "Advanced Settings" at bounding box center [314, 218] width 89 height 15
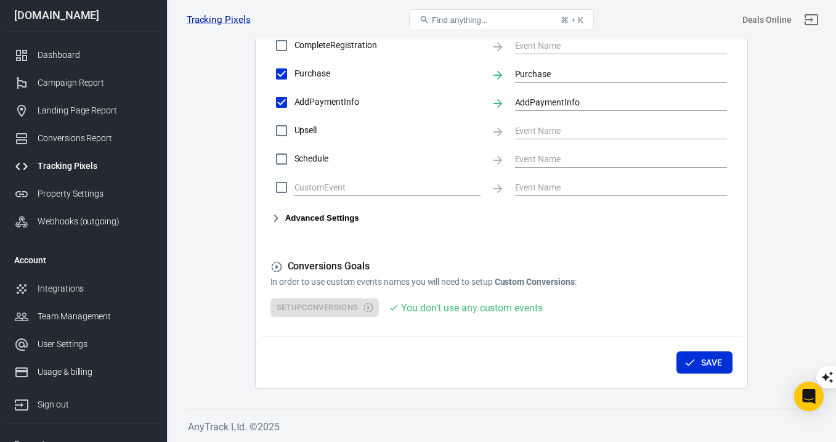
click at [282, 222] on icon "button" at bounding box center [276, 218] width 15 height 15
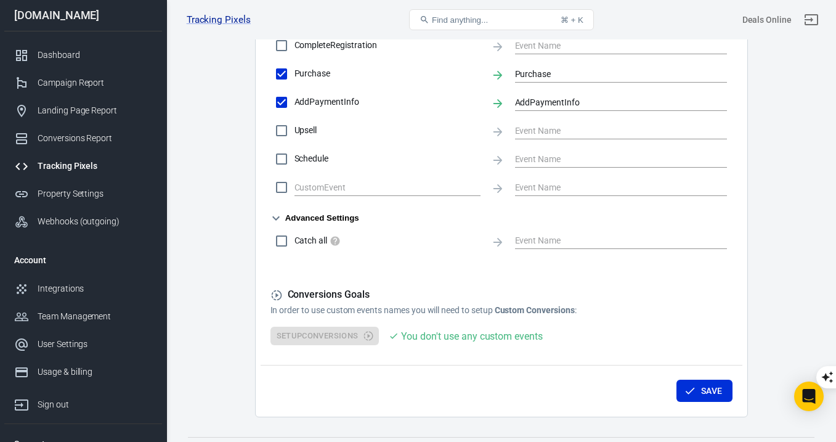
click at [282, 242] on input "Catch all" at bounding box center [282, 241] width 26 height 26
checkbox input "true"
click at [500, 244] on icon at bounding box center [497, 242] width 9 height 9
click at [338, 213] on button "Advanced Settings" at bounding box center [314, 218] width 89 height 15
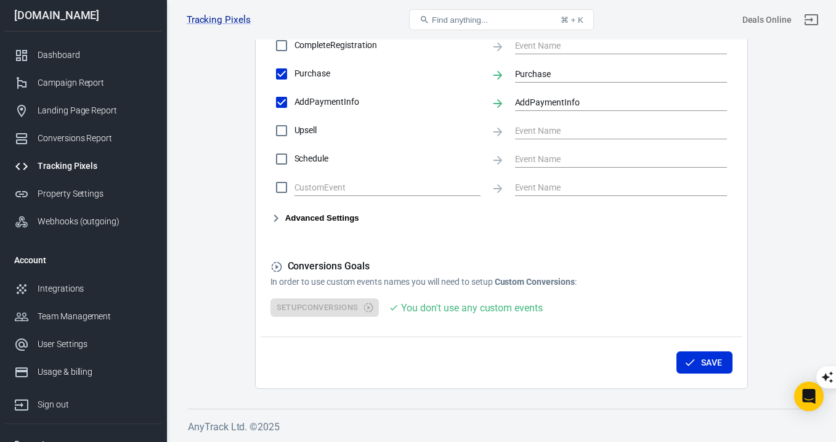
click at [316, 219] on button "Advanced Settings" at bounding box center [314, 218] width 89 height 15
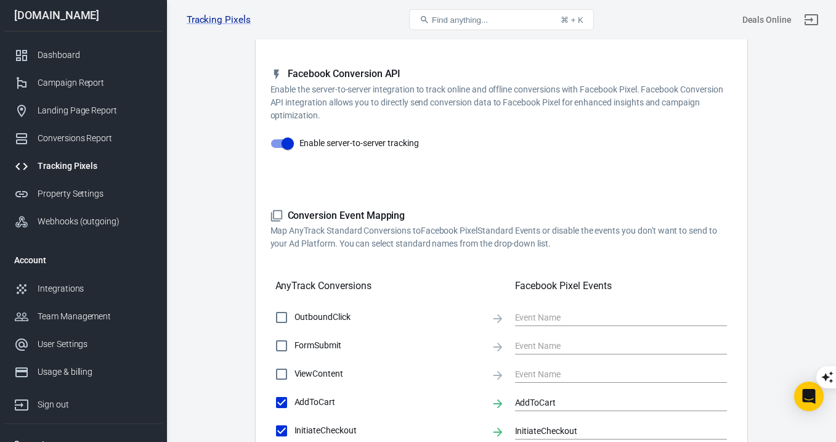
scroll to position [224, 0]
